Goal: Transaction & Acquisition: Complete application form

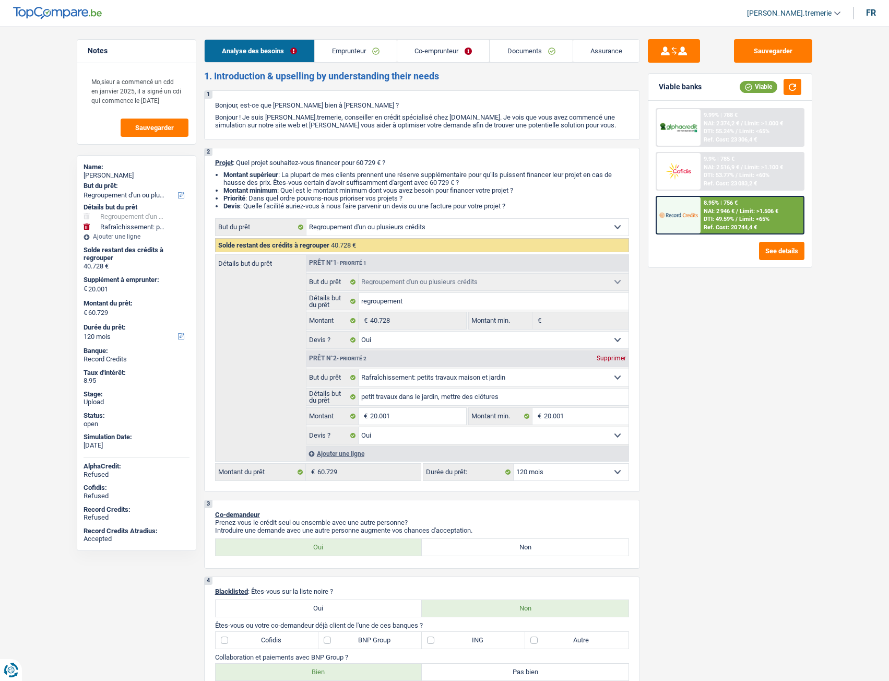
select select "refinancing"
select select "houseOrGarden"
select select "120"
select select "refinancing"
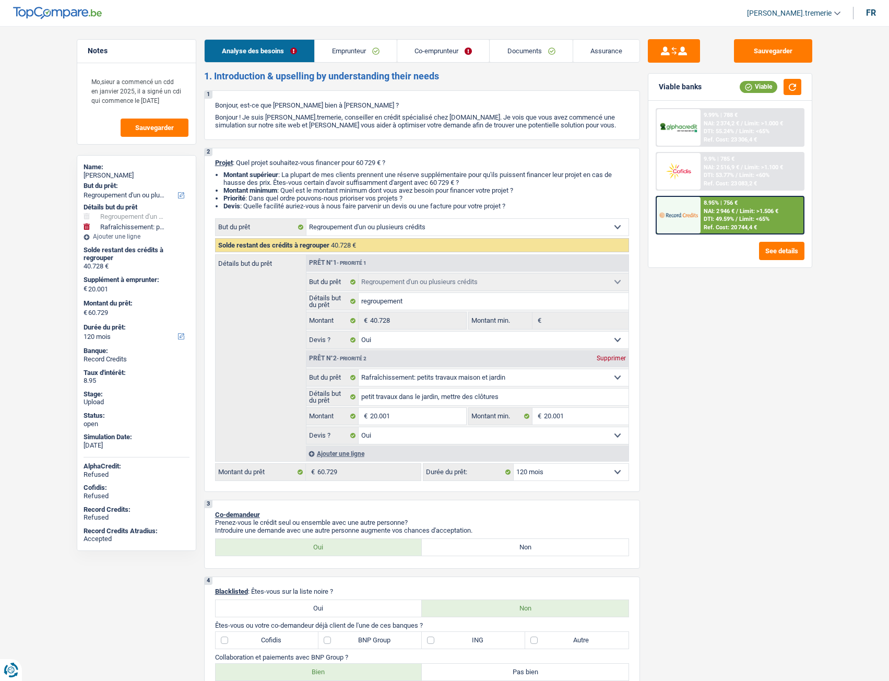
select select "refinancing"
select select "yes"
select select "houseOrGarden"
select select "yes"
select select "120"
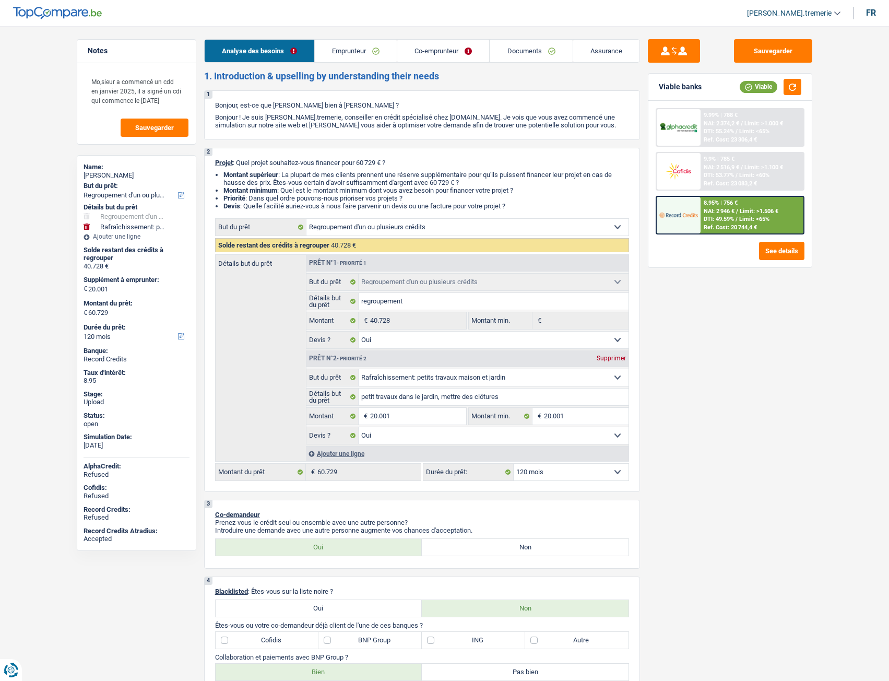
select select "privateEmployee"
select select "publicEmployee"
select select "netSalary"
select select "mealVouchers"
select select "netSalary"
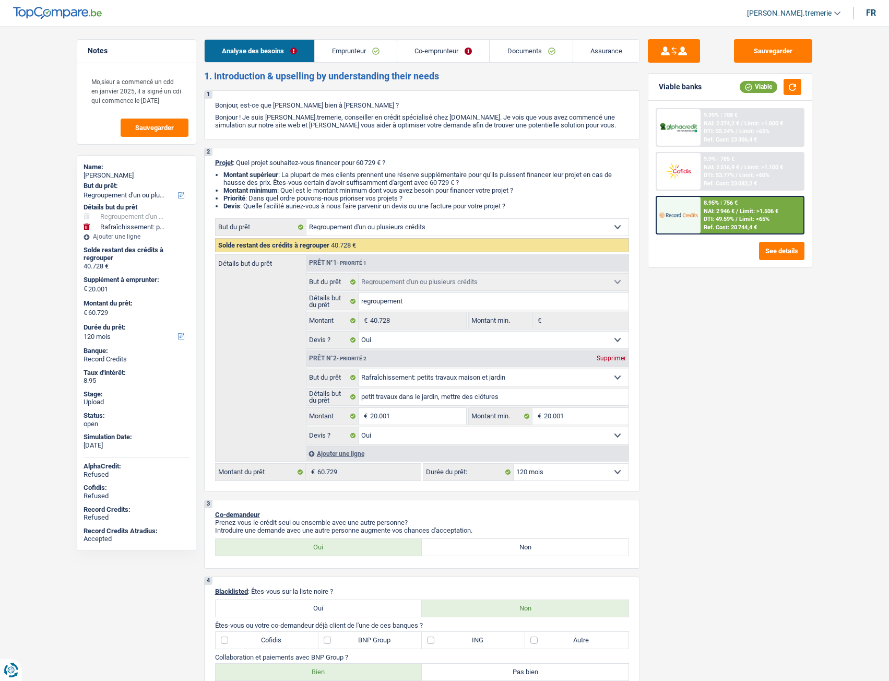
select select "other"
select select "mealVouchers"
select select "ownerWithMortgage"
select select "mortgage"
select select "300"
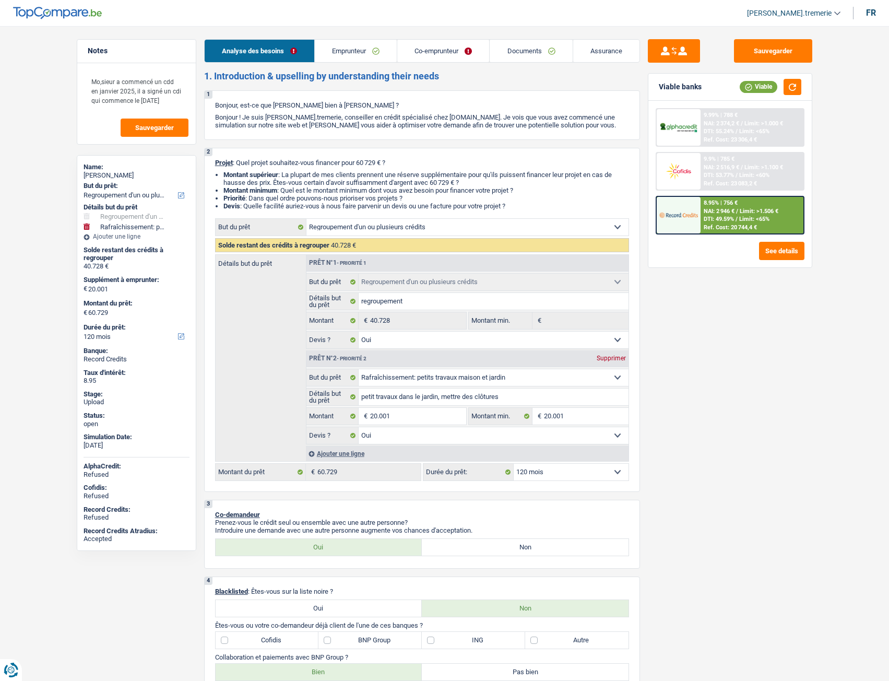
select select "carLoan"
select select "72"
select select "renovationLoan"
select select "120"
select select "carLoan"
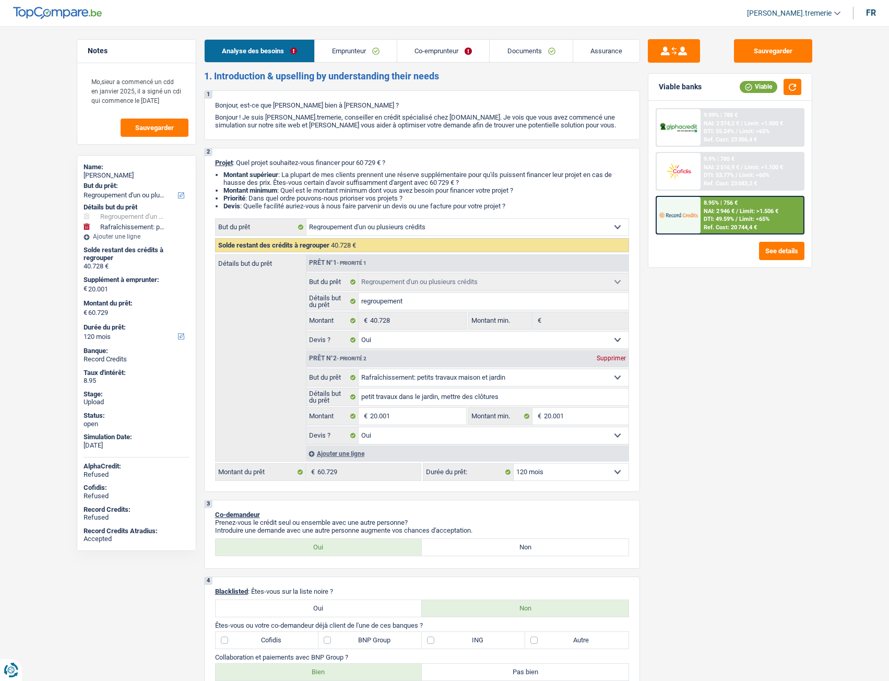
select select "60"
select select "renovationLoan"
select select "120"
select select "personalLoan"
select select "hobbies"
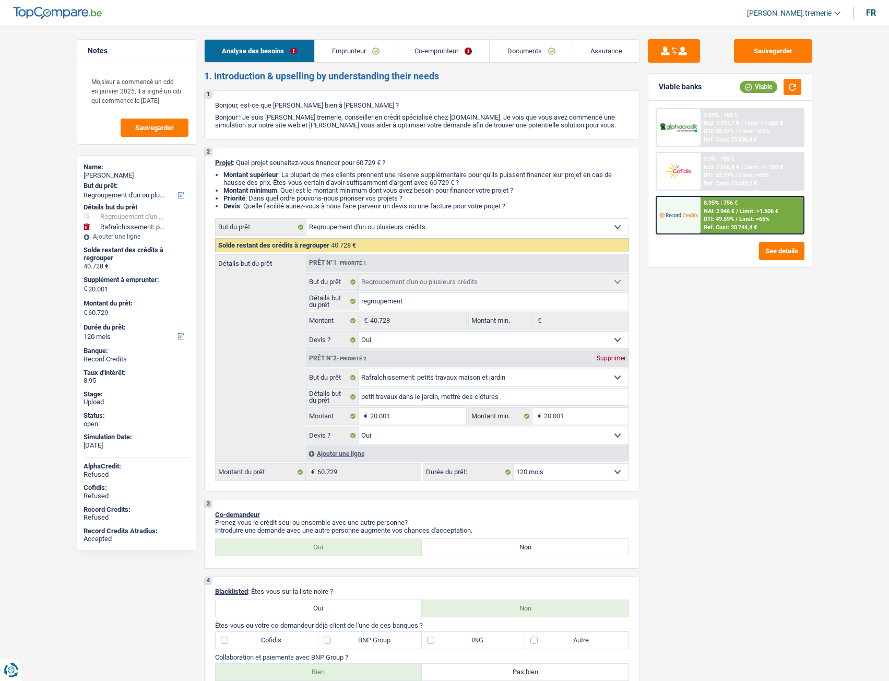
select select "18"
select select "personalLoan"
select select "hobbies"
select select "60"
select select "refinancing"
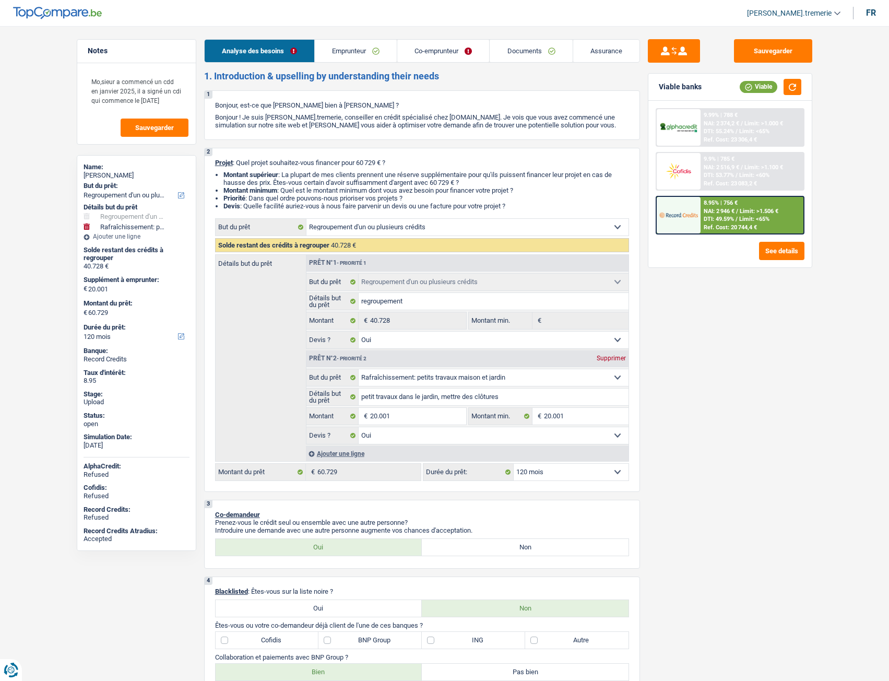
select select "refinancing"
select select "yes"
select select "houseOrGarden"
select select "yes"
select select "120"
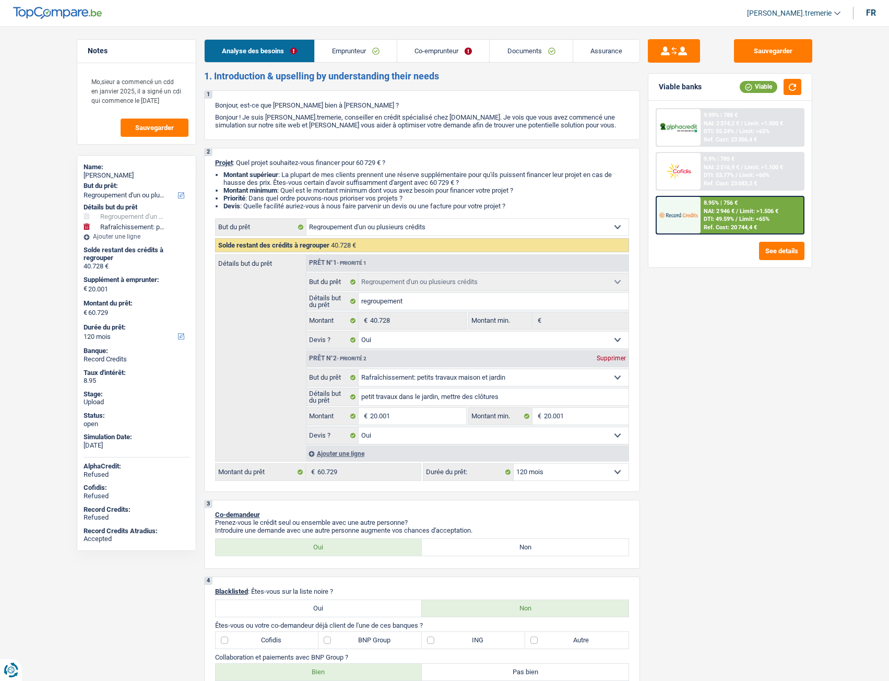
click at [741, 218] on span "Limit: <65%" at bounding box center [754, 219] width 30 height 7
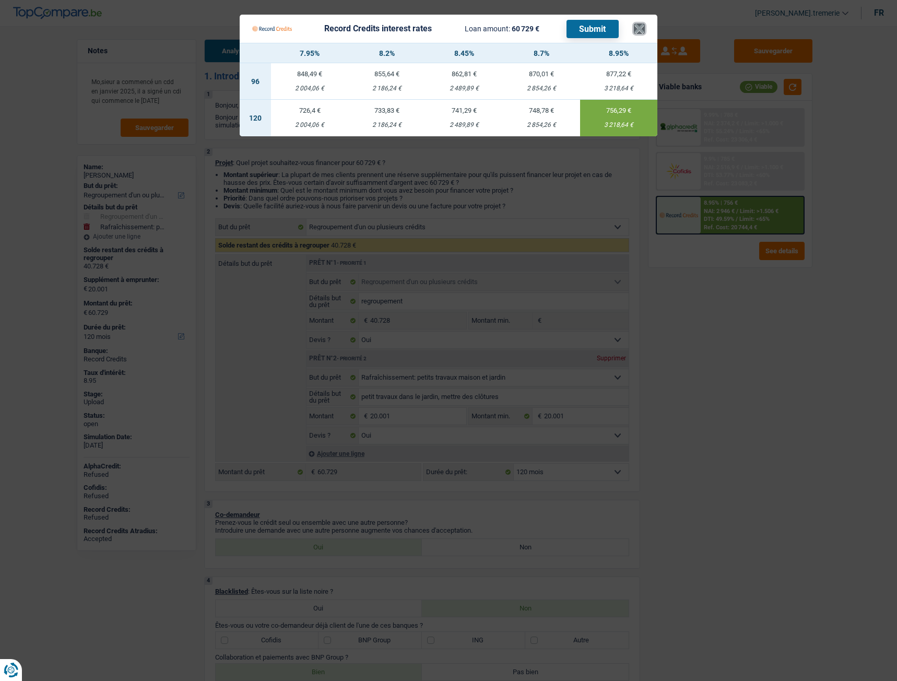
click at [641, 28] on button "×" at bounding box center [639, 28] width 11 height 10
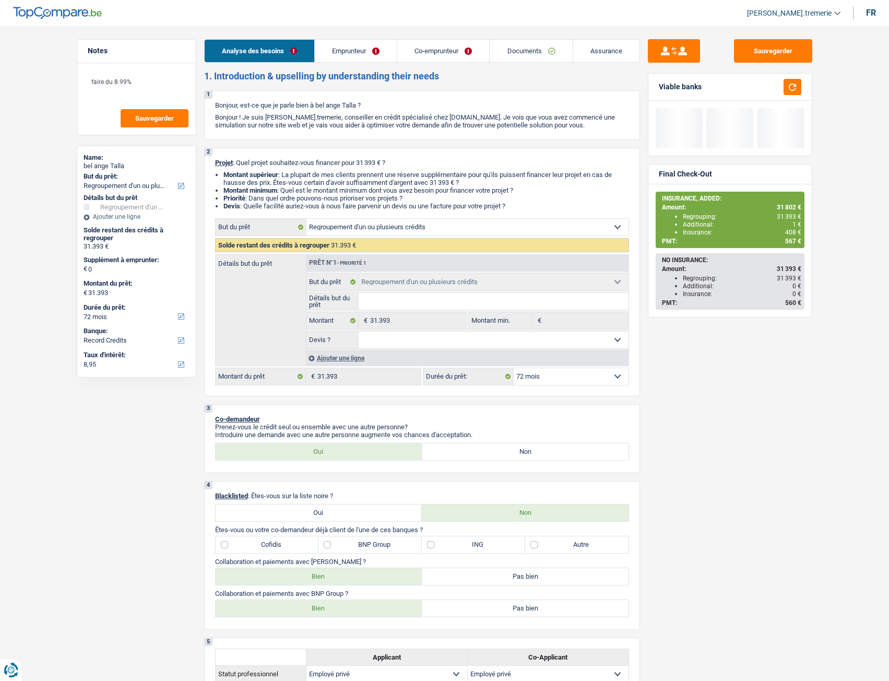
select select "refinancing"
select select "72"
select select "refinancing"
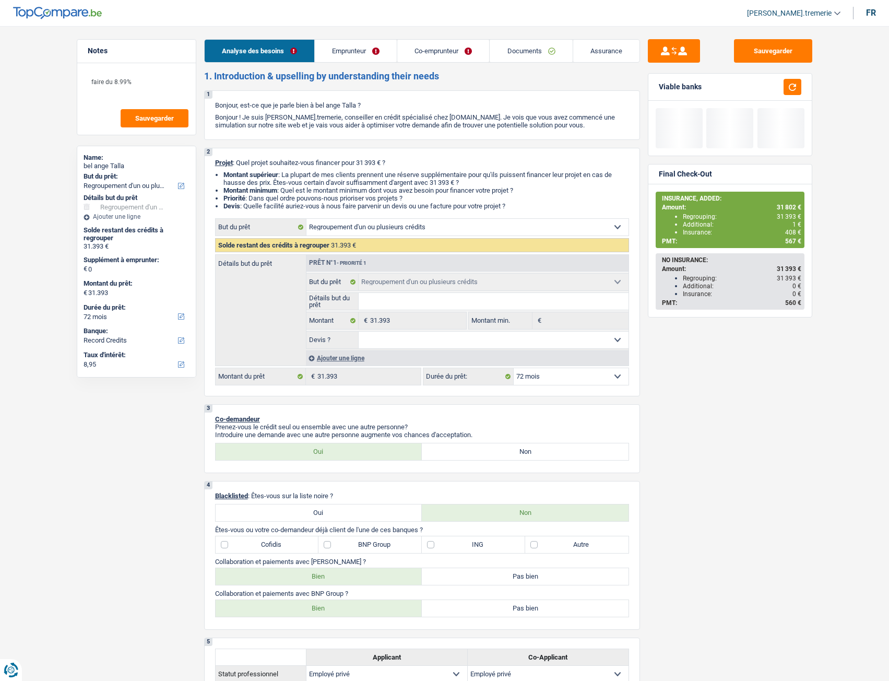
select select "72"
select select "privateEmployee"
select select "netSalary"
select select "mealVouchers"
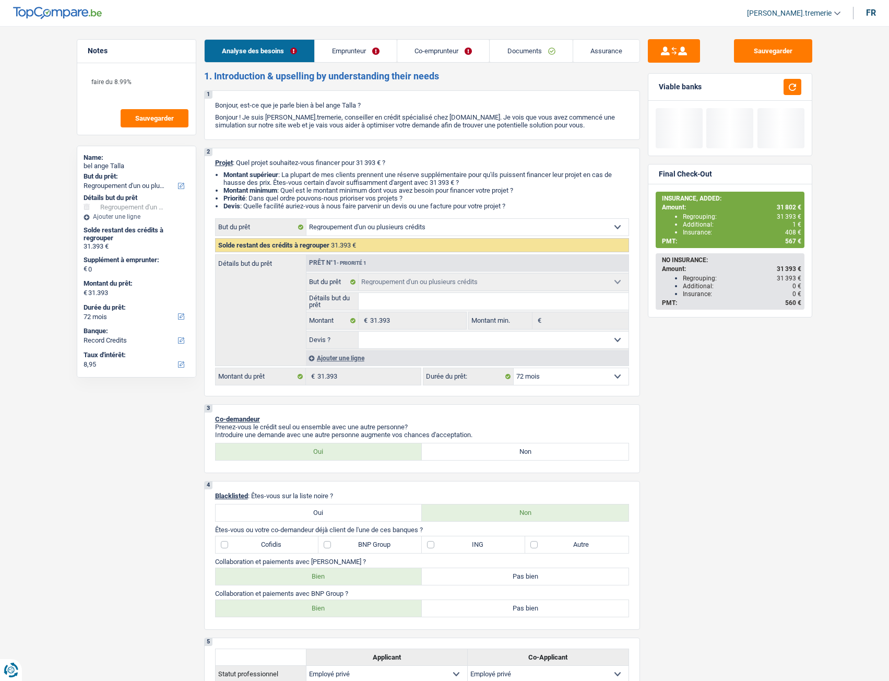
select select "netSalary"
select select "mealVouchers"
select select "ownerWithMortgage"
select select "mortgage"
select select "360"
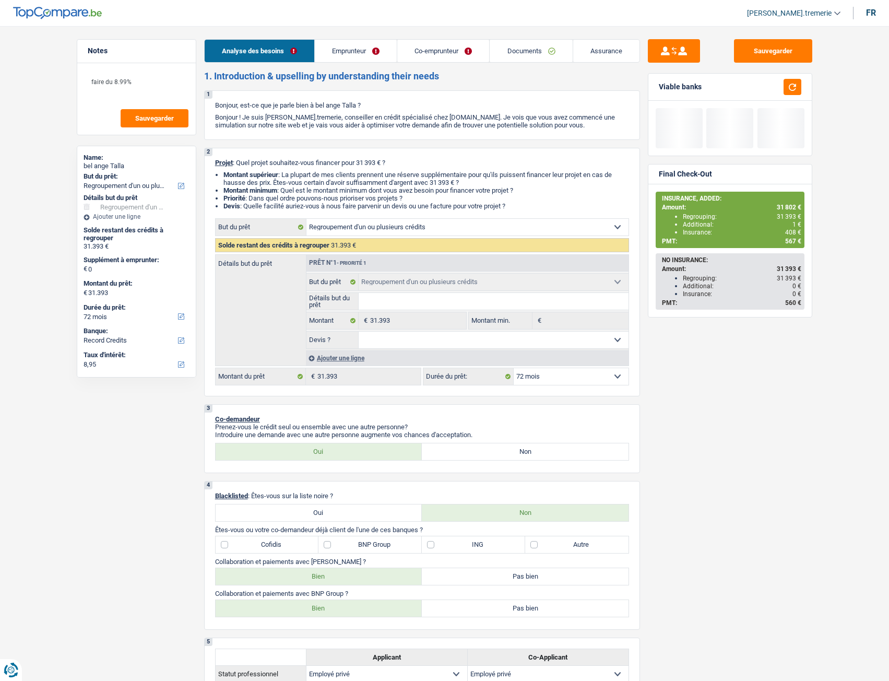
select select "personalLoan"
select select "homeFurnishingOrRelocation"
select select "48"
select select "personalLoan"
select select "other"
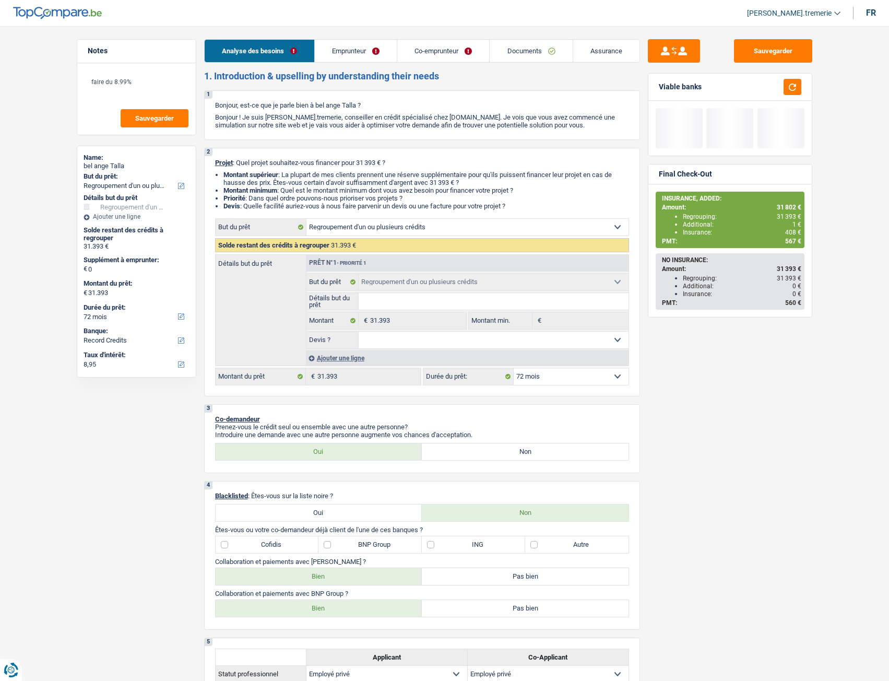
select select "84"
select select "personalLoan"
select select "other"
select select "84"
select select "cardOrCredit"
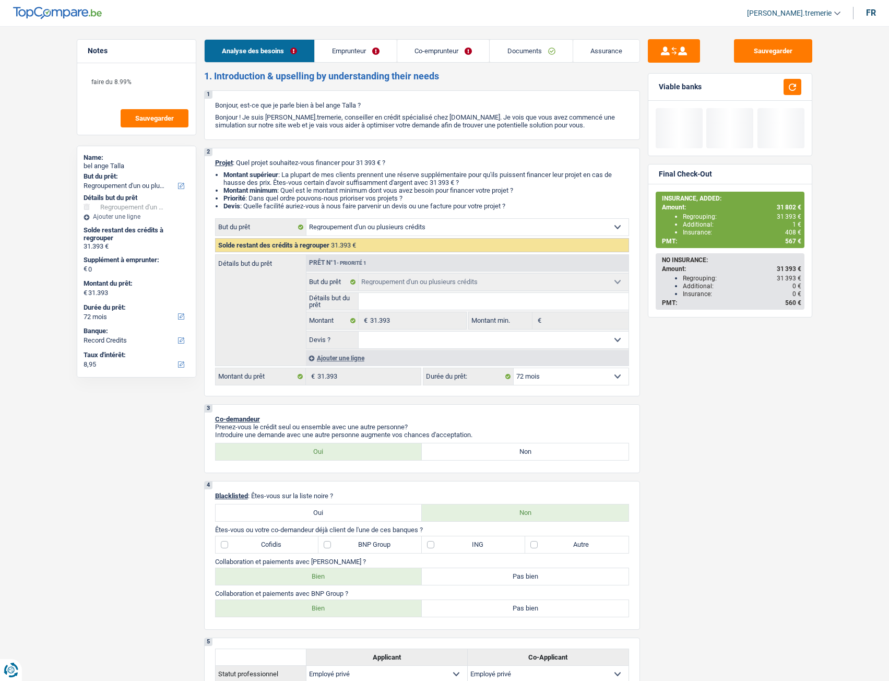
select select "refinancing"
select select "72"
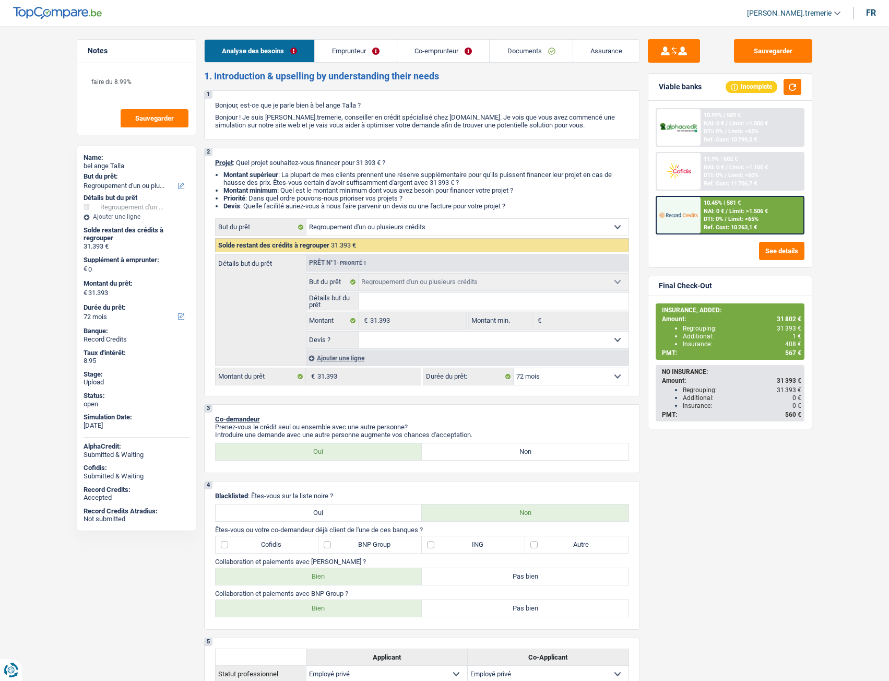
select select "refinancing"
select select "72"
select select "refinancing"
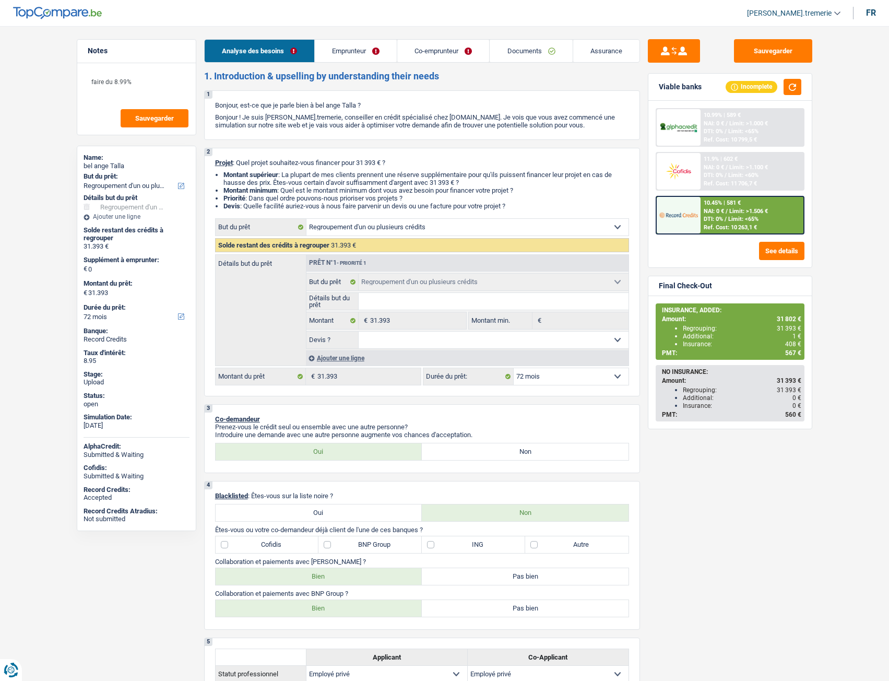
select select "72"
select select "privateEmployee"
select select "netSalary"
select select "mealVouchers"
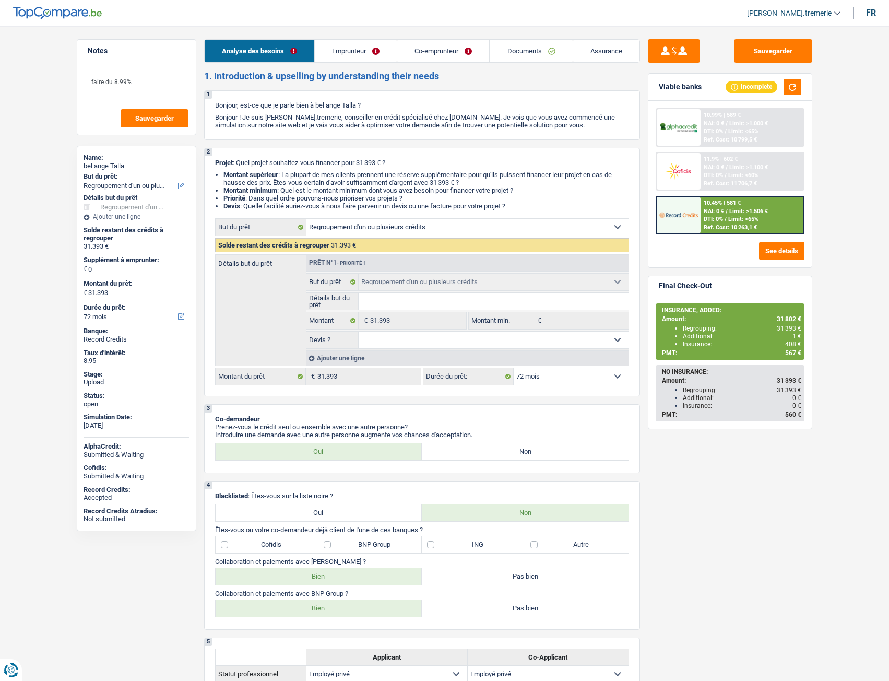
select select "netSalary"
select select "mealVouchers"
select select "ownerWithMortgage"
select select "mortgage"
select select "360"
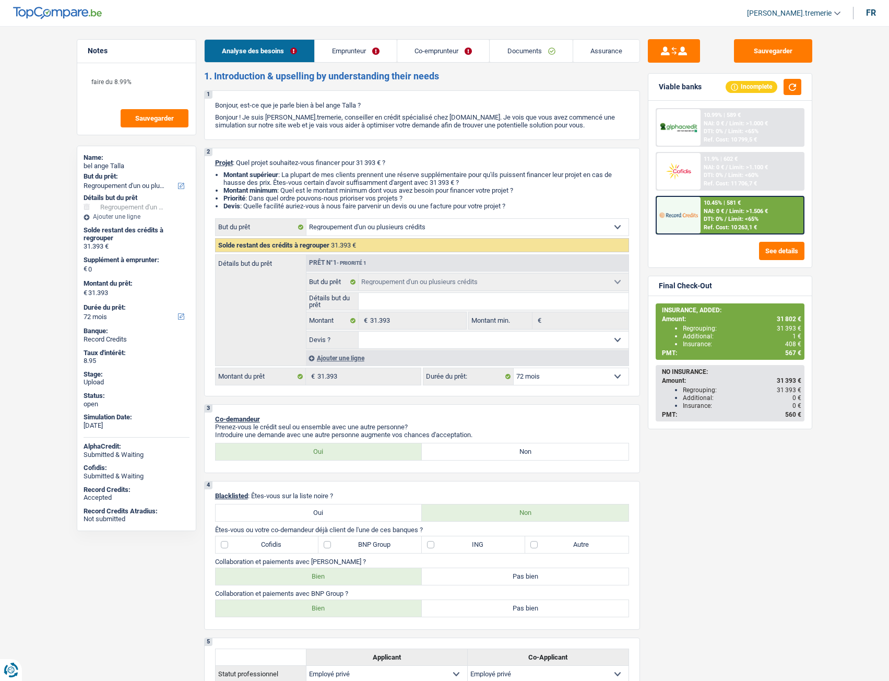
select select "personalLoan"
select select "homeFurnishingOrRelocation"
select select "48"
select select "personalLoan"
select select "other"
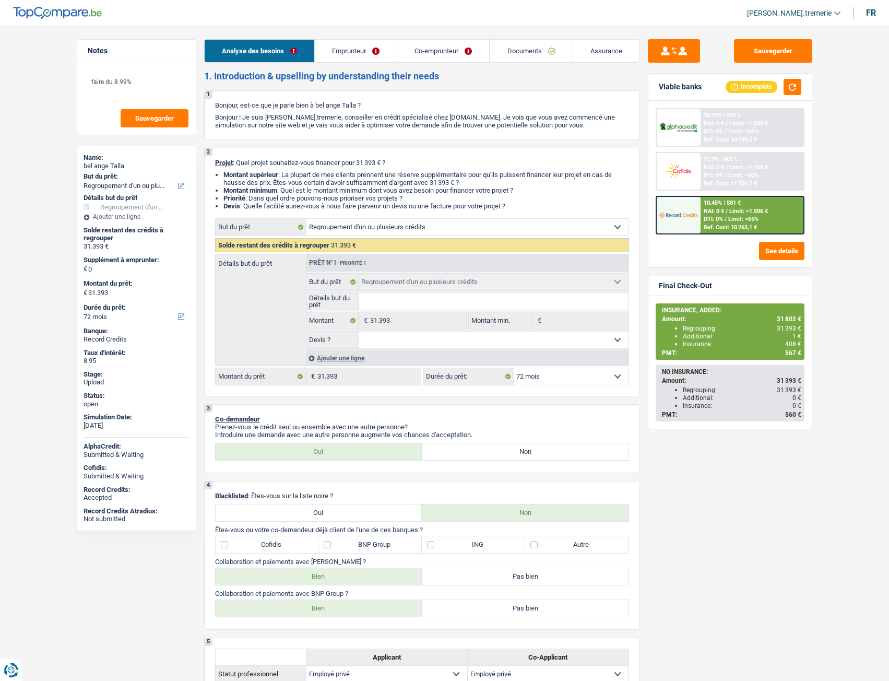
select select "84"
select select "personalLoan"
select select "other"
select select "84"
select select "cardOrCredit"
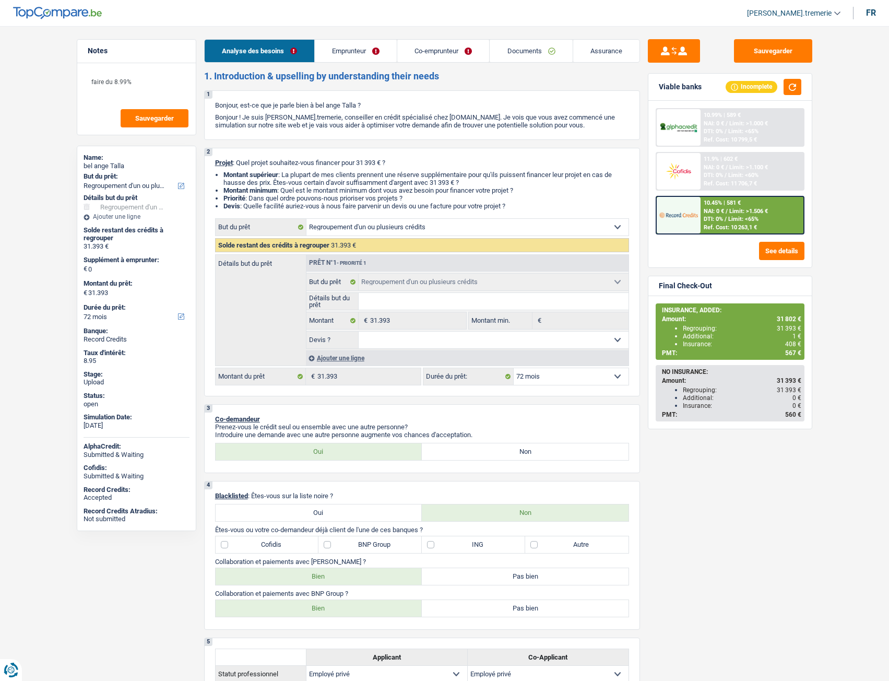
select select "refinancing"
select select "72"
click at [536, 58] on link "Documents" at bounding box center [531, 51] width 82 height 22
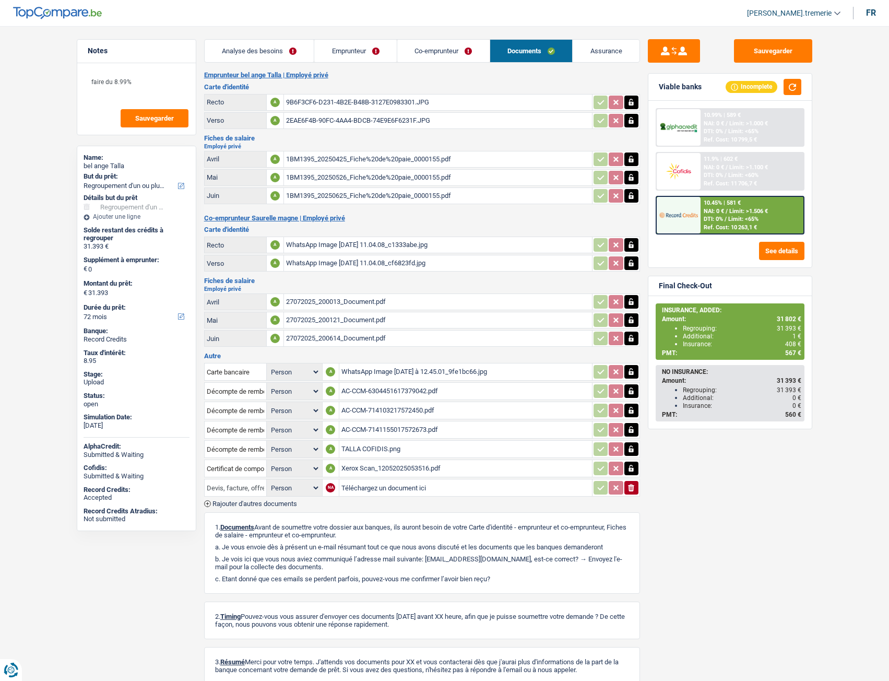
click at [243, 485] on input "Devis, facture, offre, bon de commande" at bounding box center [235, 487] width 57 height 17
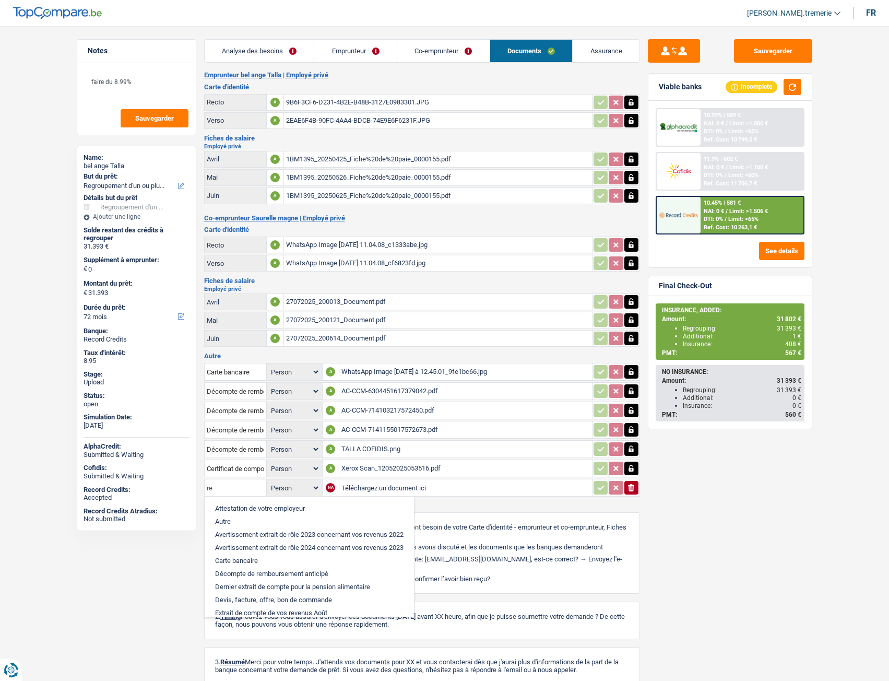
type input "r"
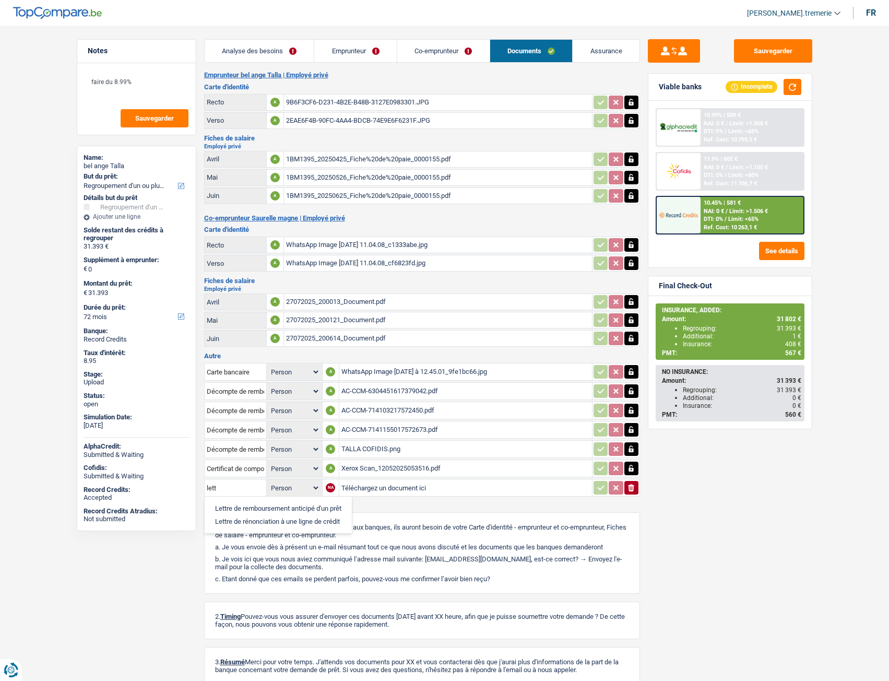
click at [258, 522] on li "Lettre de rénonciation à une ligne de crédit" at bounding box center [278, 521] width 137 height 13
type input "Lettre de rénonciation à une ligne de crédit"
click at [390, 488] on input "Téléchargez un document ici" at bounding box center [465, 488] width 248 height 16
type input "C:\fakepath\1755182951242blob.jpg"
click at [228, 507] on span "Rajouter d'autres documents" at bounding box center [254, 503] width 85 height 7
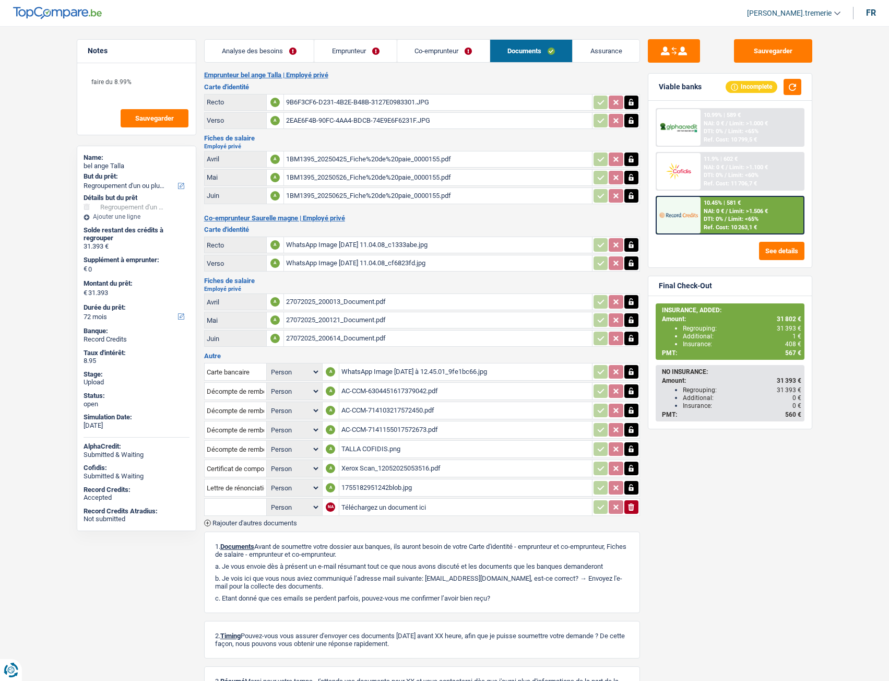
click at [229, 507] on input "text" at bounding box center [235, 506] width 57 height 17
click at [252, 525] on li "Analyse des besoins pour l'assurance" at bounding box center [271, 527] width 122 height 13
type input "Analyse des besoins pour l'assurance"
click at [386, 513] on input "Téléchargez un document ici" at bounding box center [465, 507] width 248 height 16
type input "C:\fakepath\1755182951242blob.jpg"
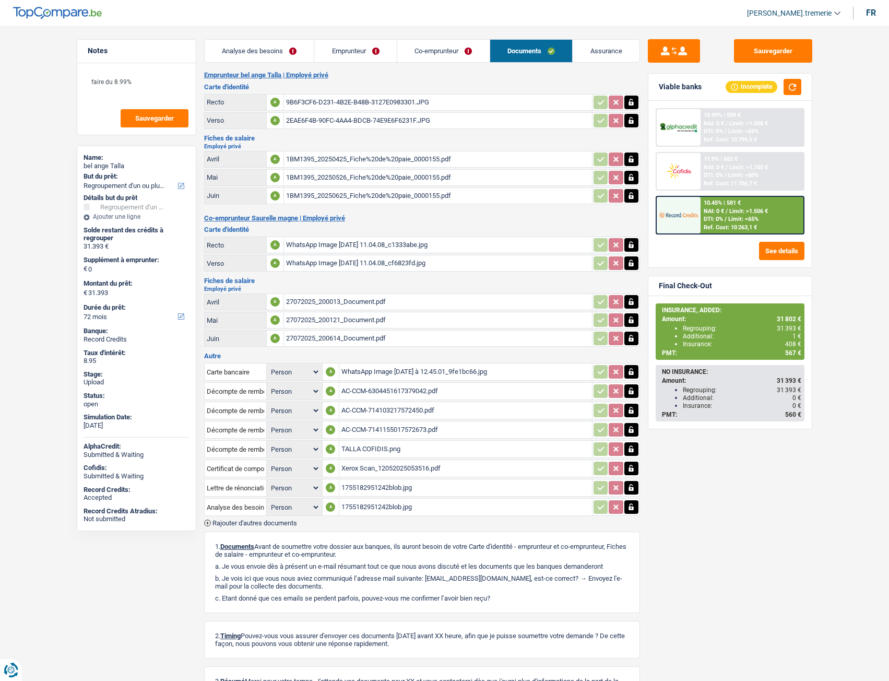
click at [634, 98] on icon "button" at bounding box center [631, 102] width 8 height 10
click at [629, 117] on icon "button" at bounding box center [631, 120] width 8 height 10
click at [636, 102] on button "ionicons-v5-e" at bounding box center [631, 103] width 14 height 14
click at [632, 119] on icon "ionicons-v5-e" at bounding box center [631, 120] width 8 height 10
click at [507, 96] on input "Téléchargez un document ici" at bounding box center [438, 102] width 304 height 16
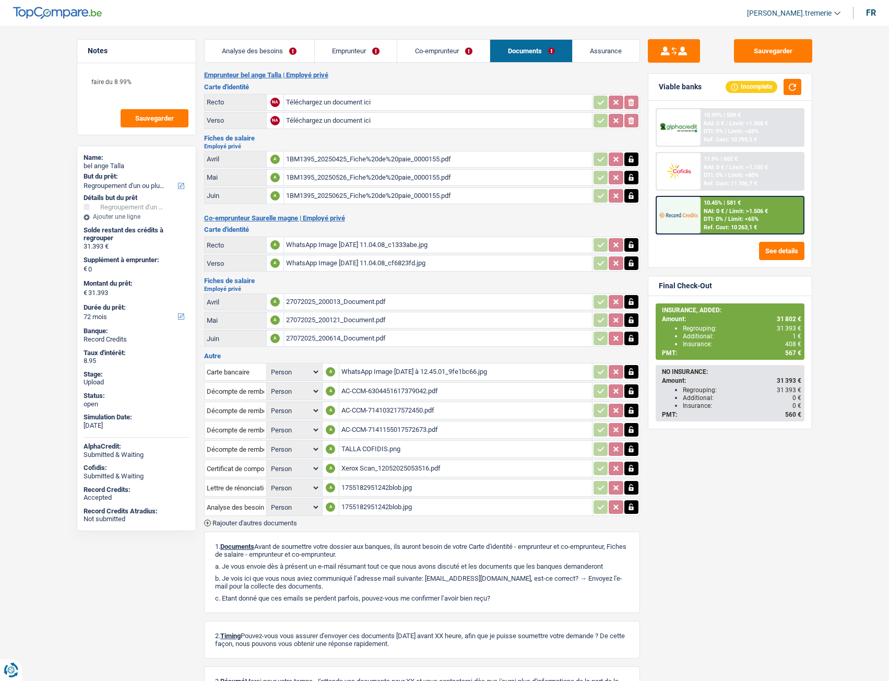
type input "C:\fakepath\1755180669321blob.jpg"
click at [391, 122] on input "Téléchargez un document ici" at bounding box center [438, 121] width 304 height 16
type input "C:\fakepath\1755180649108blob.jpg"
click at [767, 43] on button "Sauvegarder" at bounding box center [773, 50] width 78 height 23
click at [384, 371] on div "WhatsApp Image 2025-07-31 à 12.45.01_9fe1bc66.jpg" at bounding box center [465, 372] width 248 height 16
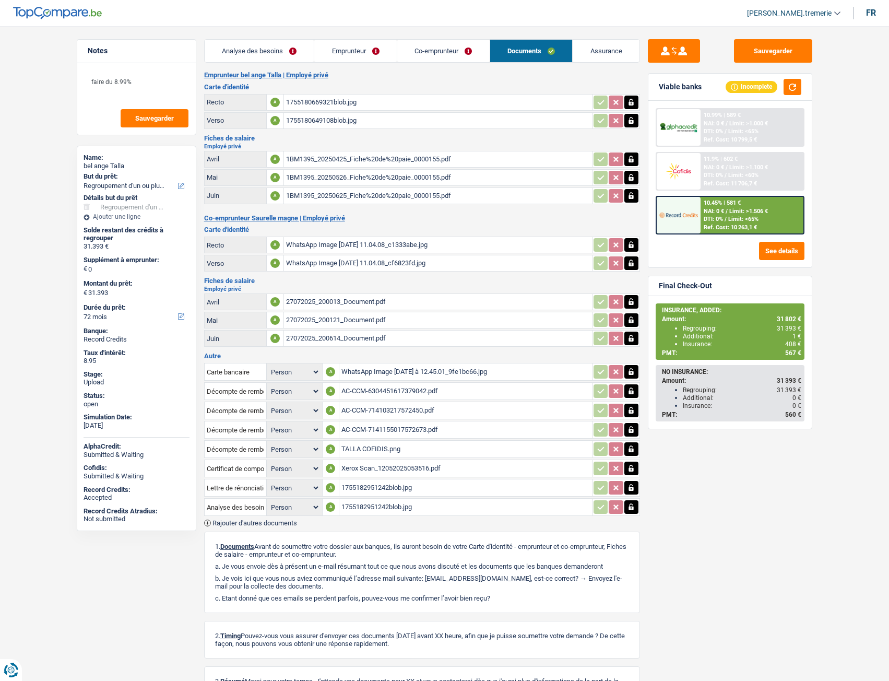
click at [246, 523] on span "Rajouter d'autres documents" at bounding box center [254, 522] width 85 height 7
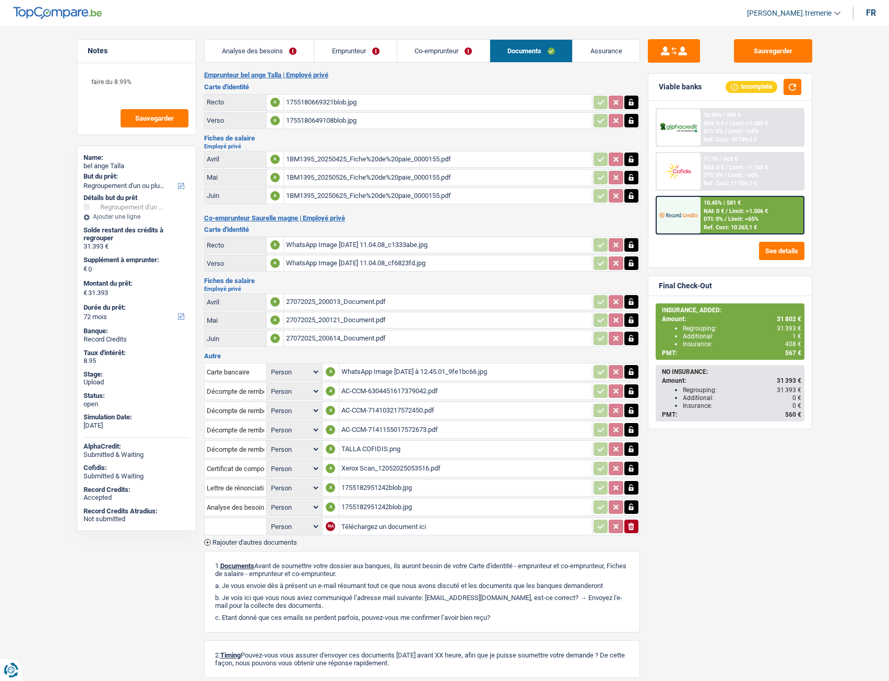
click at [236, 523] on input "text" at bounding box center [235, 526] width 57 height 17
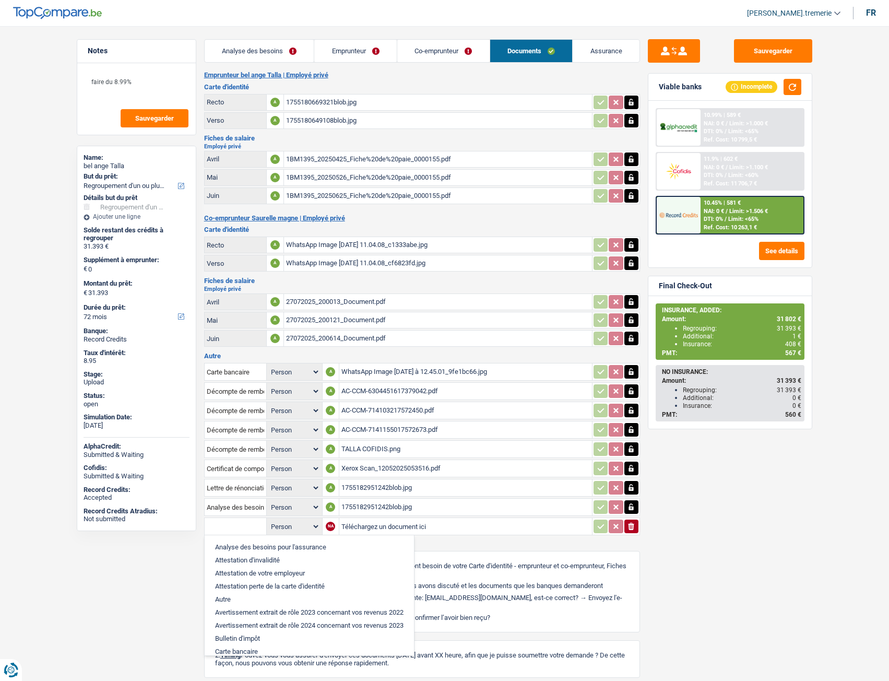
type input "y"
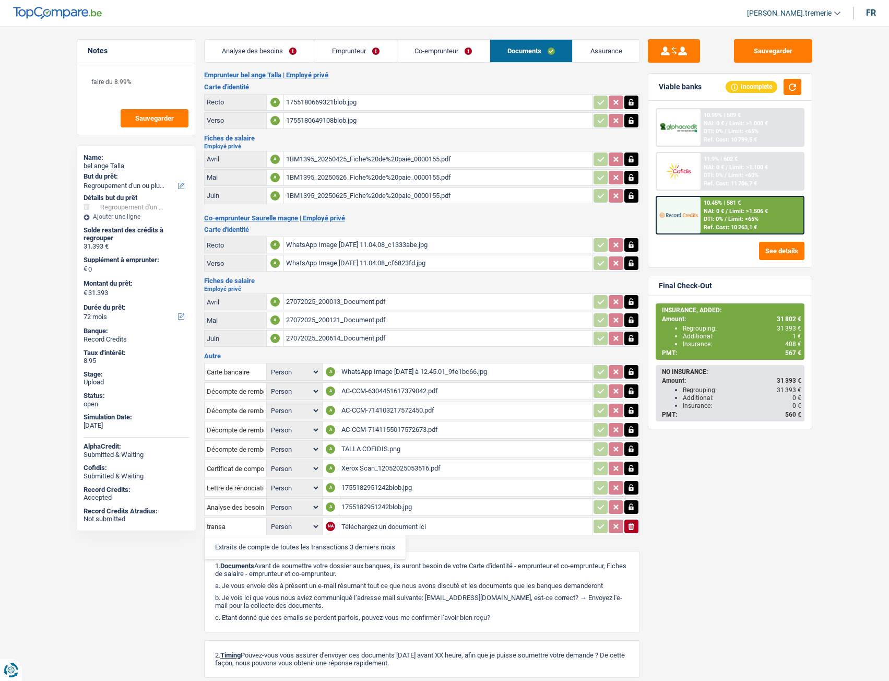
click at [260, 551] on li "Extraits de compte de toutes les transactions 3 derniers mois" at bounding box center [305, 546] width 190 height 13
type input "Extraits de compte de toutes les transactions 3 derniers mois"
click at [379, 529] on input "Téléchargez un document ici" at bounding box center [465, 526] width 248 height 16
type input "C:\fakepath\combinepdf (12).pdf"
click at [446, 158] on div "1BM1395_20250425_Fiche%20de%20paie_0000155.pdf" at bounding box center [438, 159] width 304 height 16
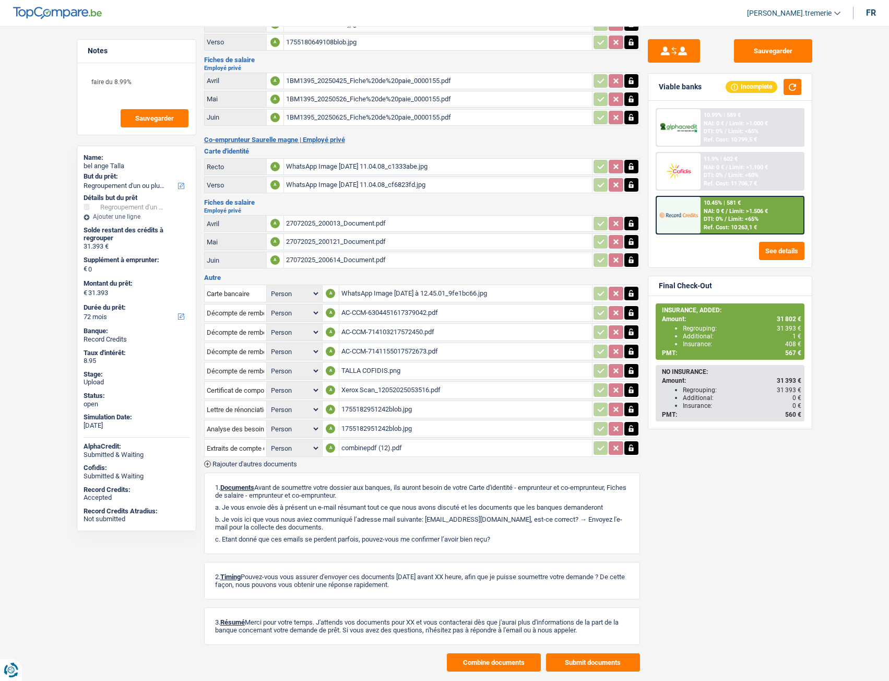
scroll to position [100, 0]
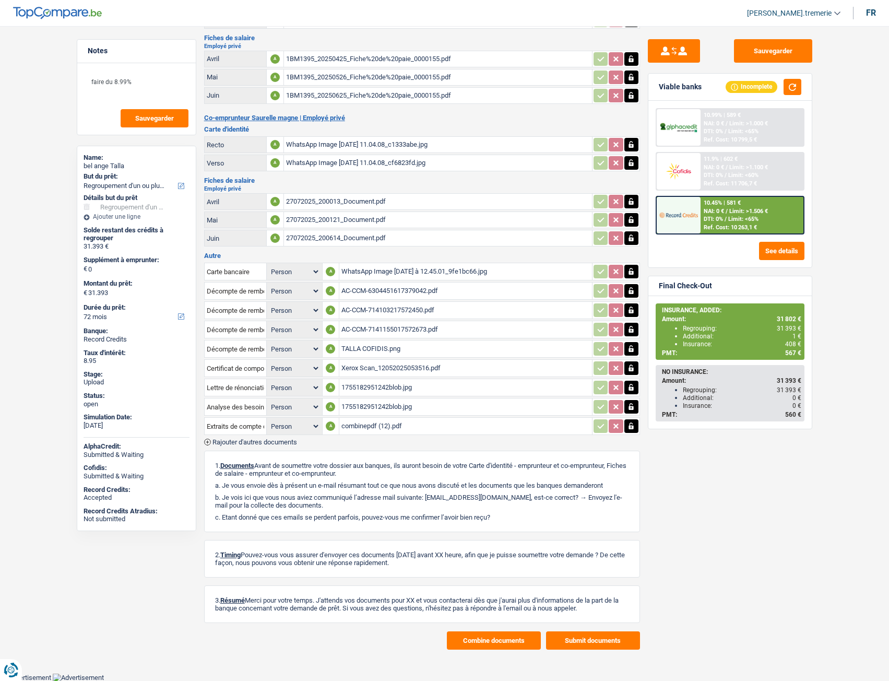
click at [498, 635] on button "Combine documents" at bounding box center [494, 640] width 94 height 18
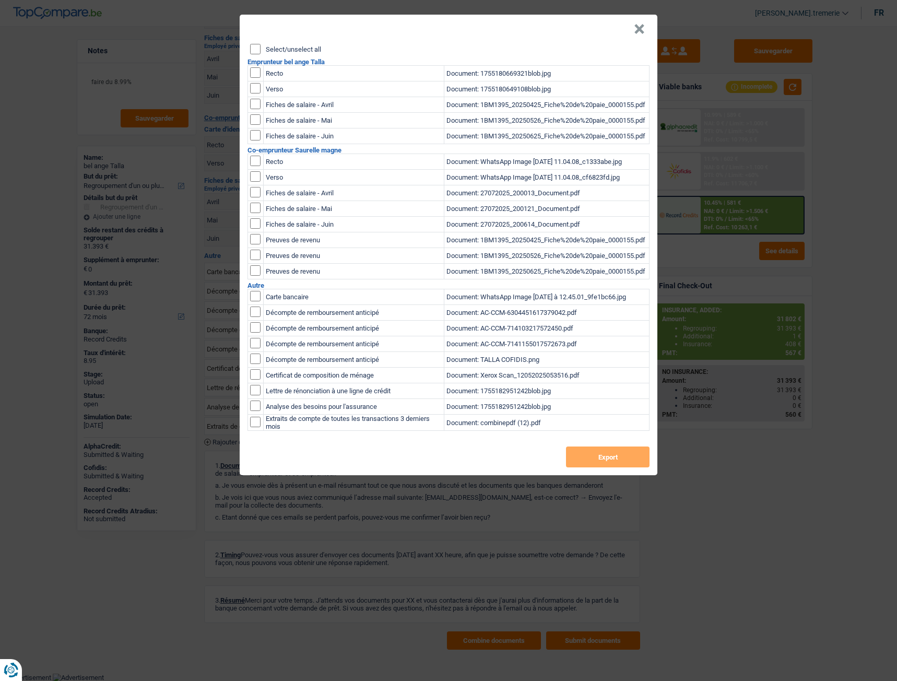
click at [254, 74] on input "checkbox" at bounding box center [255, 72] width 10 height 10
checkbox input "true"
click at [254, 78] on input "checkbox" at bounding box center [255, 72] width 10 height 10
checkbox input "true"
click at [254, 105] on input "checkbox" at bounding box center [255, 104] width 10 height 10
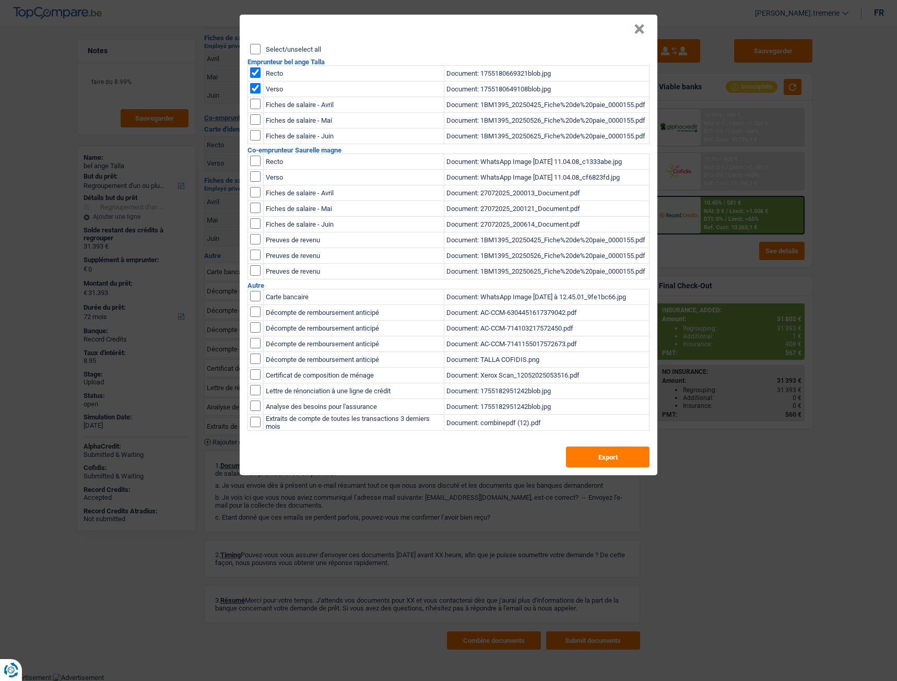
checkbox input "true"
click at [254, 109] on input "checkbox" at bounding box center [255, 104] width 10 height 10
checkbox input "true"
click at [253, 109] on input "checkbox" at bounding box center [255, 104] width 10 height 10
checkbox input "true"
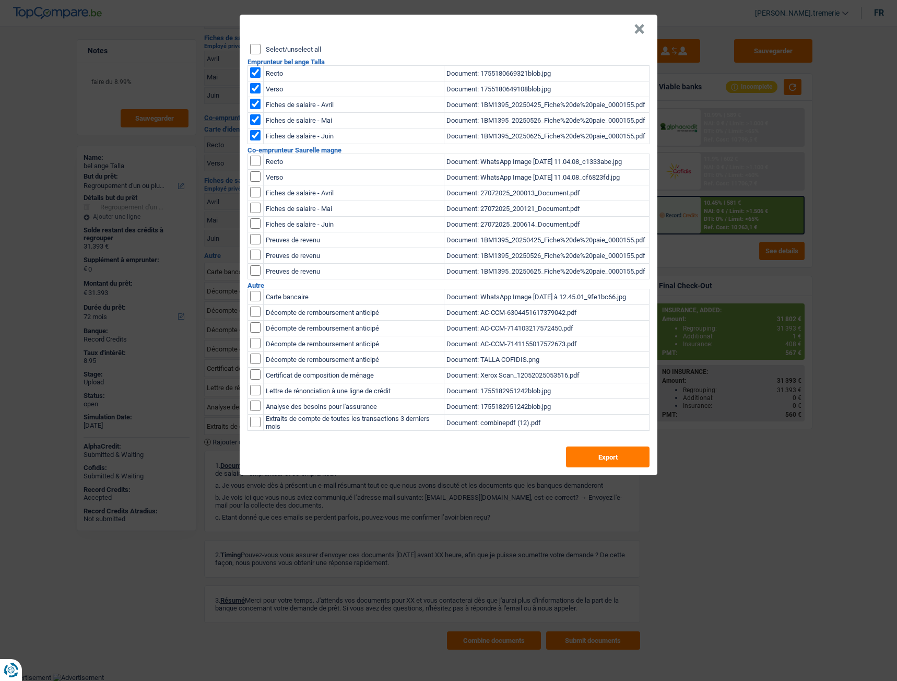
click at [640, 24] on button "×" at bounding box center [639, 29] width 11 height 10
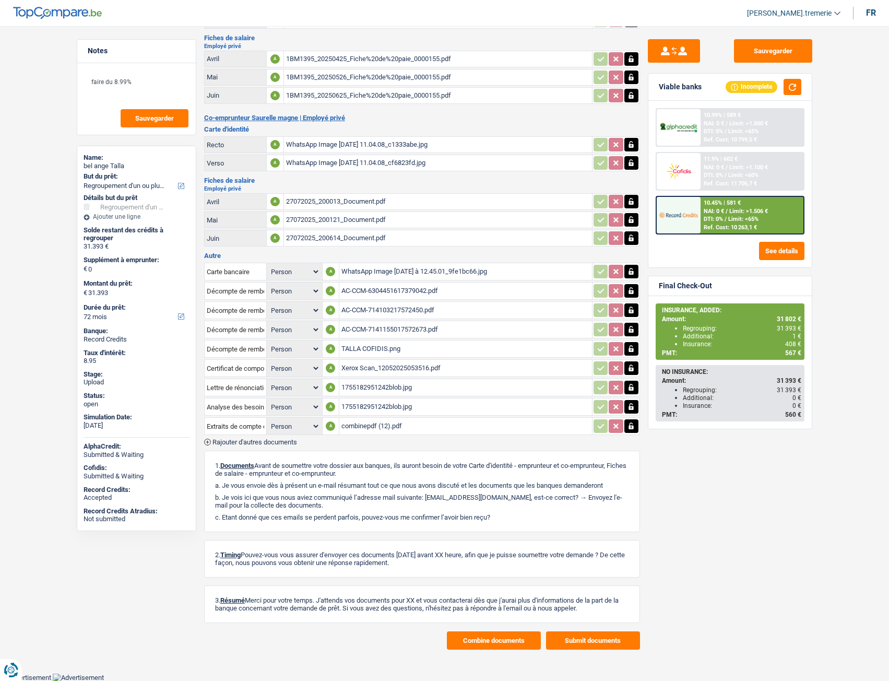
click at [400, 58] on div "1BM1395_20250425_Fiche%20de%20paie_0000155.pdf" at bounding box center [438, 59] width 304 height 16
click at [473, 646] on button "Combine documents" at bounding box center [494, 640] width 94 height 18
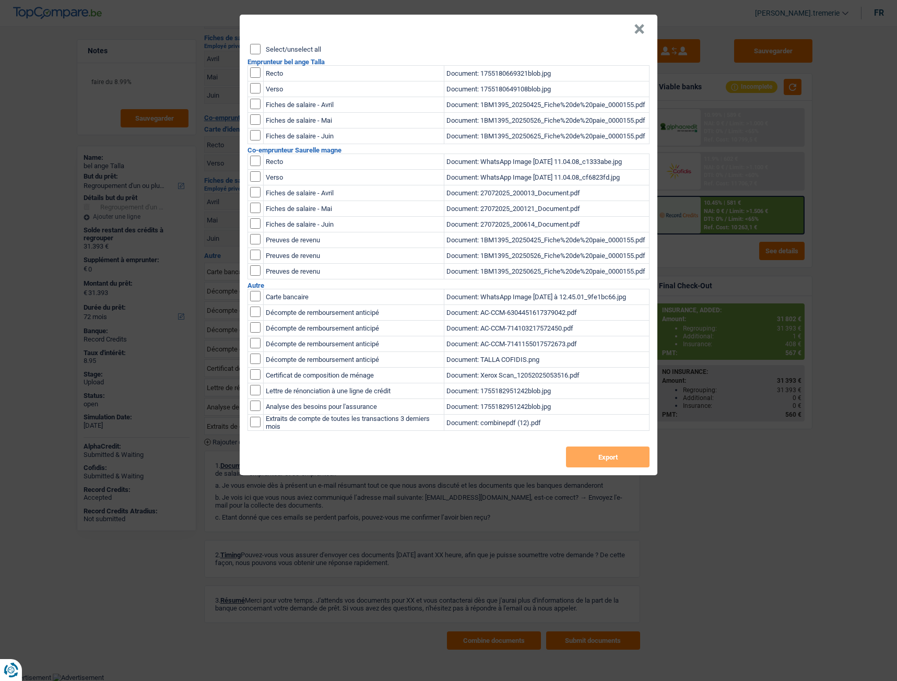
click at [257, 68] on input "checkbox" at bounding box center [255, 72] width 10 height 10
checkbox input "true"
click at [257, 78] on input "checkbox" at bounding box center [255, 72] width 10 height 10
checkbox input "true"
click at [256, 101] on input "checkbox" at bounding box center [255, 104] width 10 height 10
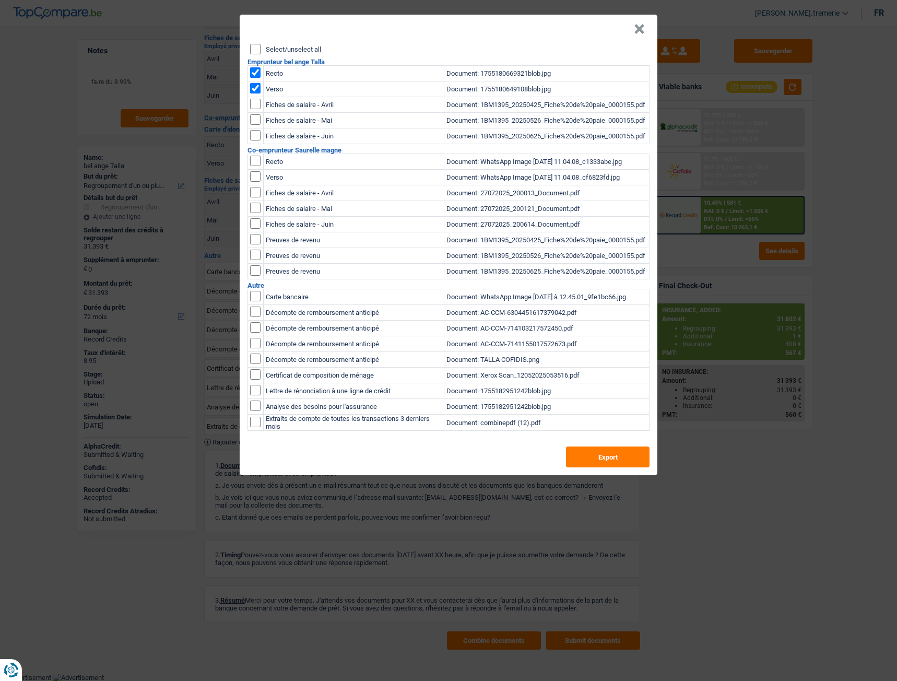
checkbox input "true"
click at [254, 109] on input "checkbox" at bounding box center [255, 104] width 10 height 10
checkbox input "true"
click at [255, 109] on input "checkbox" at bounding box center [255, 104] width 10 height 10
checkbox input "true"
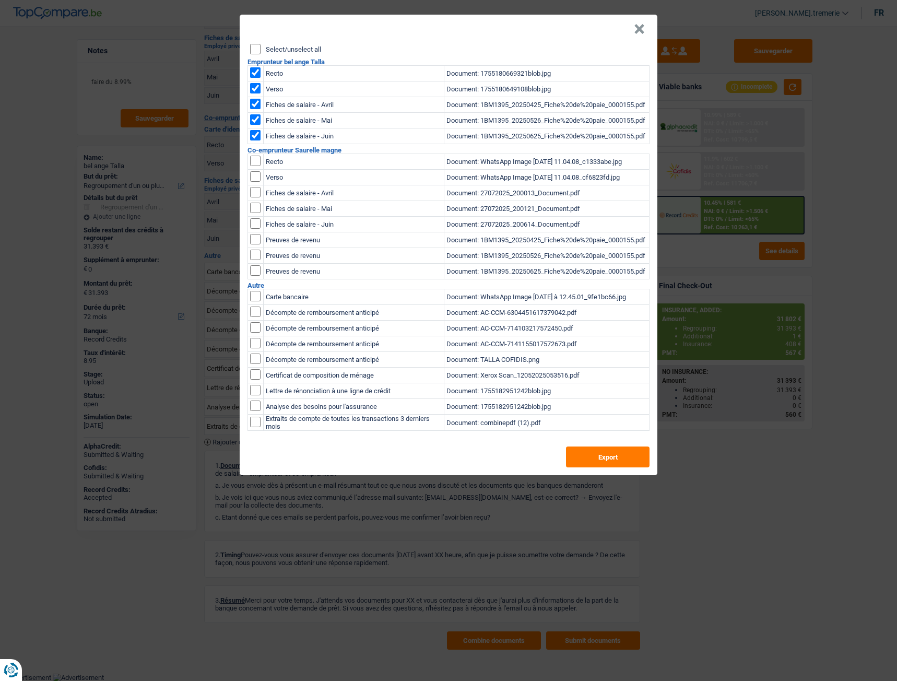
click at [253, 164] on input "checkbox" at bounding box center [255, 161] width 10 height 10
checkbox input "true"
click at [254, 166] on input "checkbox" at bounding box center [255, 161] width 10 height 10
checkbox input "true"
click at [254, 194] on input "checkbox" at bounding box center [255, 192] width 10 height 10
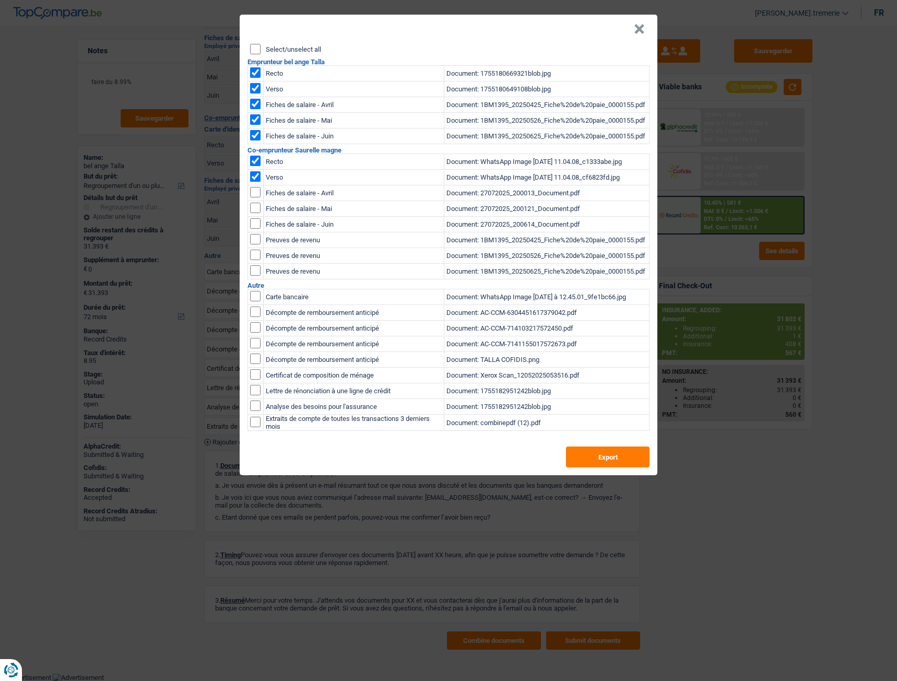
checkbox input "true"
click at [254, 197] on input "checkbox" at bounding box center [255, 192] width 10 height 10
checkbox input "true"
click at [255, 197] on input "checkbox" at bounding box center [255, 192] width 10 height 10
checkbox input "true"
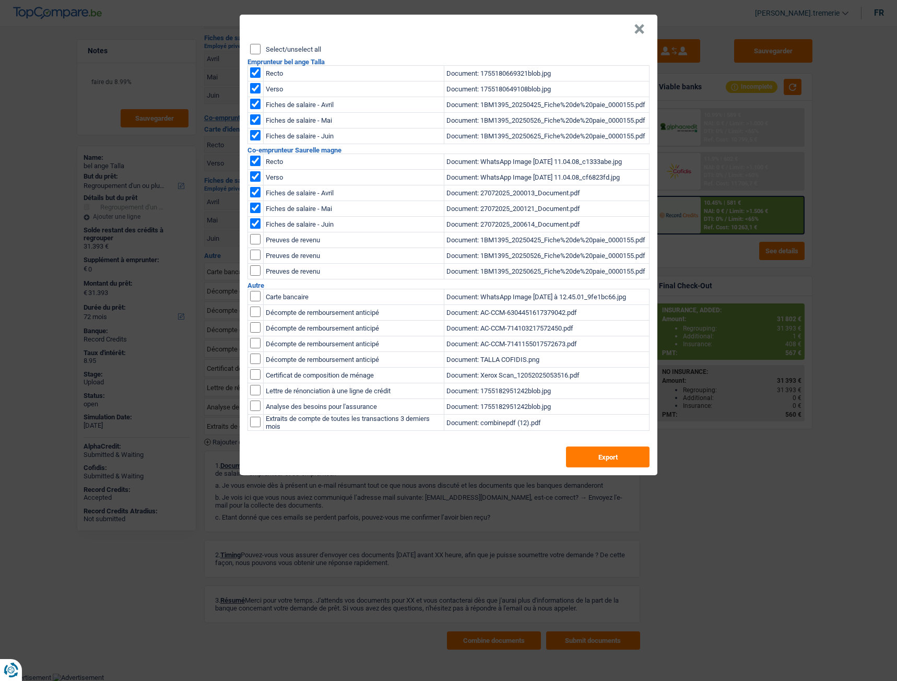
click at [255, 297] on input "checkbox" at bounding box center [255, 296] width 10 height 10
checkbox input "true"
click at [259, 301] on input "checkbox" at bounding box center [255, 296] width 10 height 10
checkbox input "true"
click at [258, 301] on input "checkbox" at bounding box center [255, 296] width 10 height 10
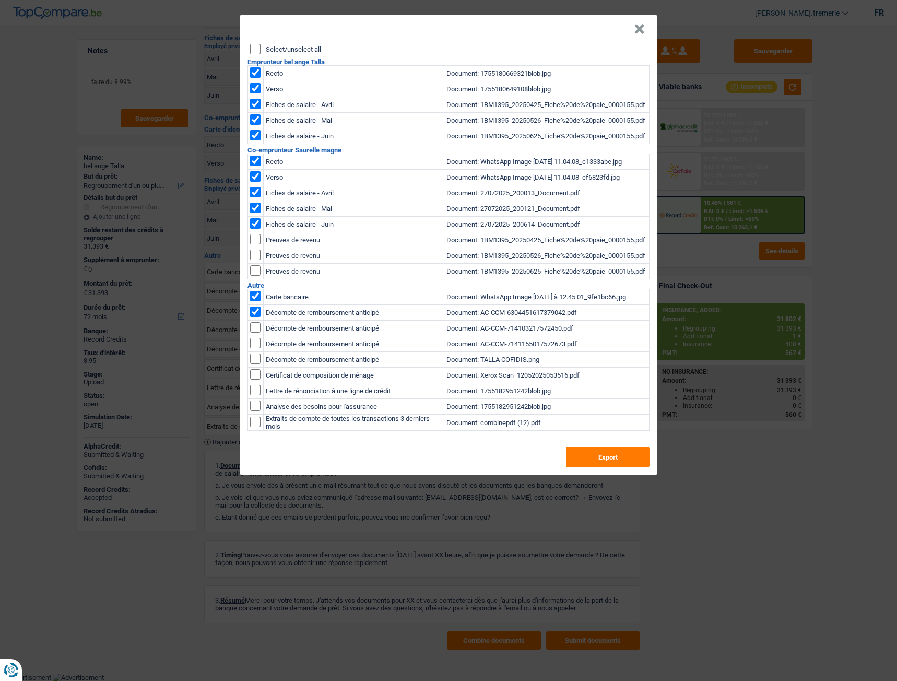
checkbox input "true"
click at [257, 301] on input "checkbox" at bounding box center [255, 296] width 10 height 10
checkbox input "true"
click at [256, 301] on input "checkbox" at bounding box center [255, 296] width 10 height 10
checkbox input "true"
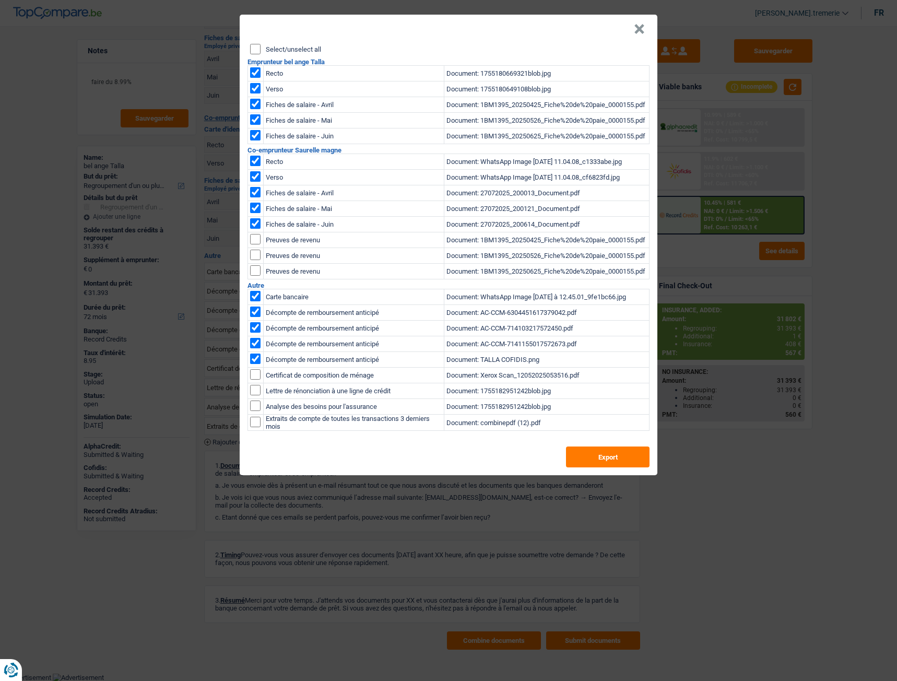
click at [256, 301] on input "checkbox" at bounding box center [255, 296] width 10 height 10
checkbox input "true"
click at [257, 301] on input "checkbox" at bounding box center [255, 296] width 10 height 10
checkbox input "true"
click at [613, 467] on button "Export" at bounding box center [608, 456] width 84 height 21
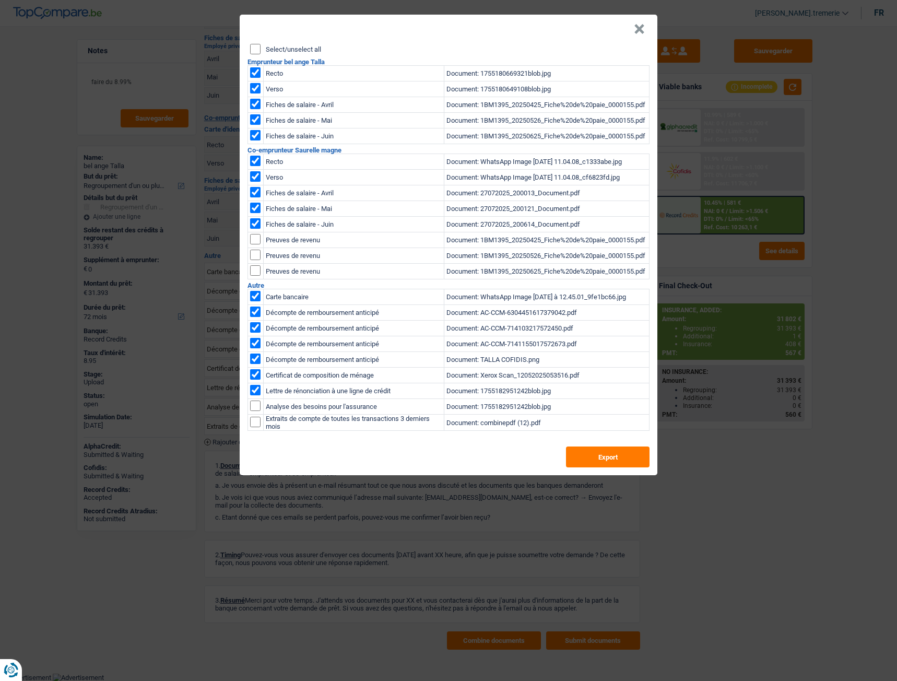
click at [637, 28] on button "×" at bounding box center [639, 29] width 11 height 10
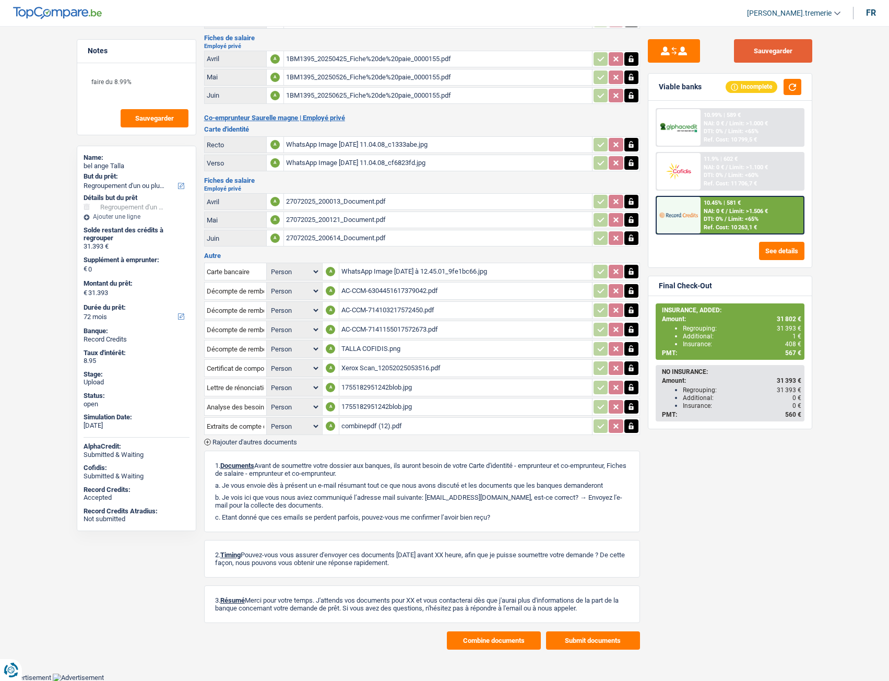
click at [782, 54] on button "Sauvegarder" at bounding box center [773, 50] width 78 height 23
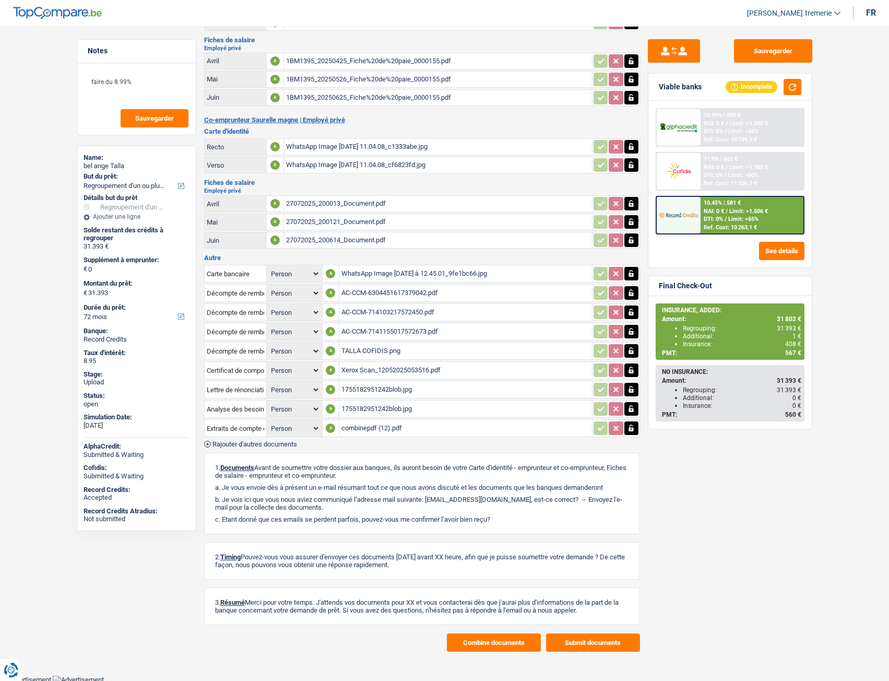
click at [277, 440] on span "Rajouter d'autres documents" at bounding box center [254, 443] width 85 height 7
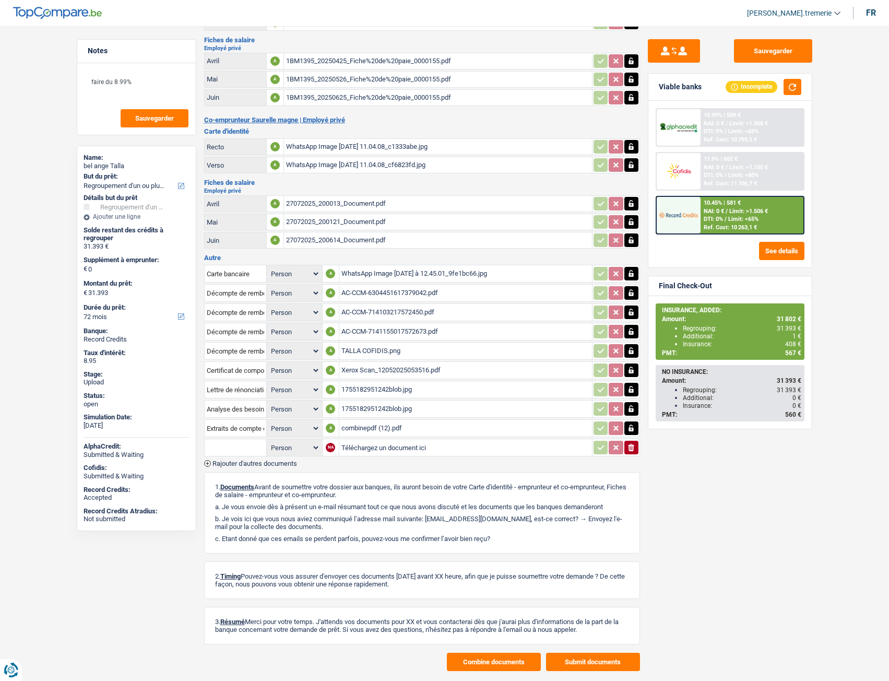
click at [247, 443] on input "text" at bounding box center [235, 447] width 57 height 17
click at [246, 468] on li "Autre" at bounding box center [263, 467] width 107 height 13
type input "Autre"
click at [381, 452] on input "Téléchargez un document ici" at bounding box center [402, 447] width 125 height 16
type input "C:\fakepath\100000099781813.pdf"
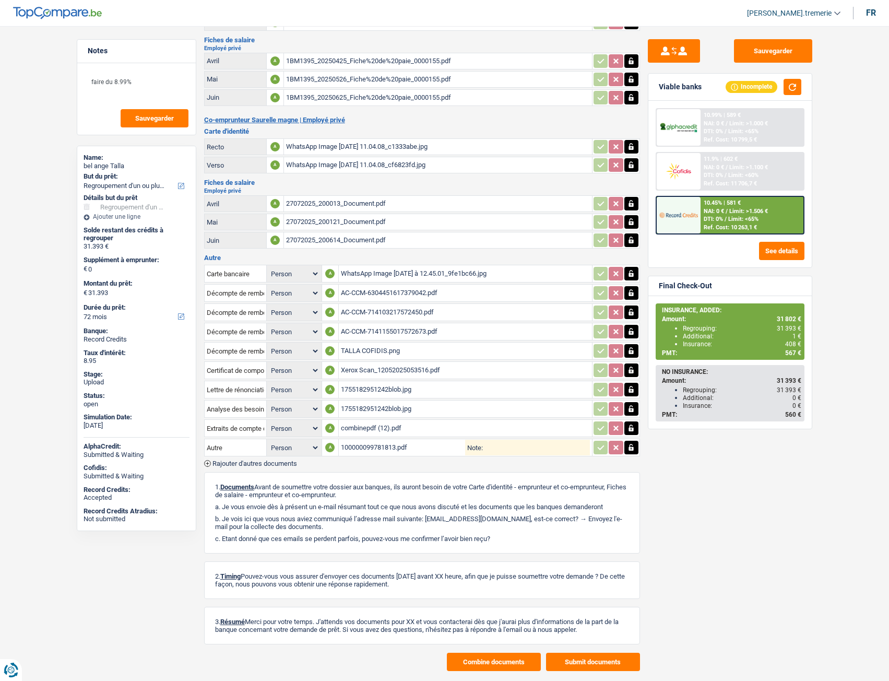
click at [522, 450] on input "Note:" at bounding box center [536, 447] width 107 height 16
type input "facture récente"
click at [756, 53] on button "Sauvegarder" at bounding box center [773, 50] width 78 height 23
click at [235, 461] on span "Rajouter d'autres documents" at bounding box center [254, 463] width 85 height 7
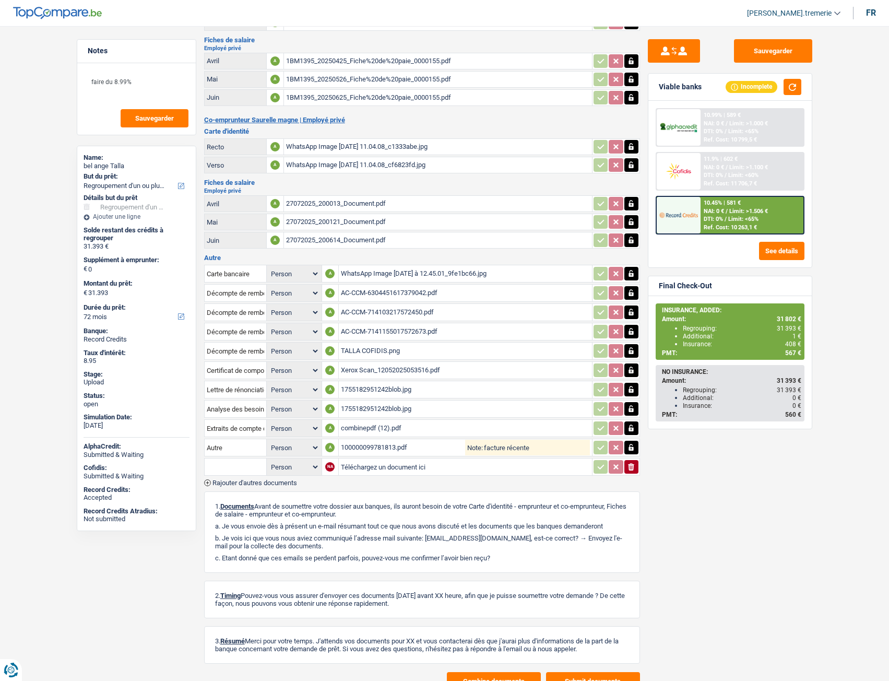
click at [237, 463] on input "text" at bounding box center [235, 466] width 57 height 17
type input "p"
click at [279, 501] on li "Information paiement assurance" at bounding box center [271, 500] width 122 height 13
type input "Information paiement assurance"
click at [377, 467] on input "Téléchargez un document ici" at bounding box center [465, 467] width 249 height 16
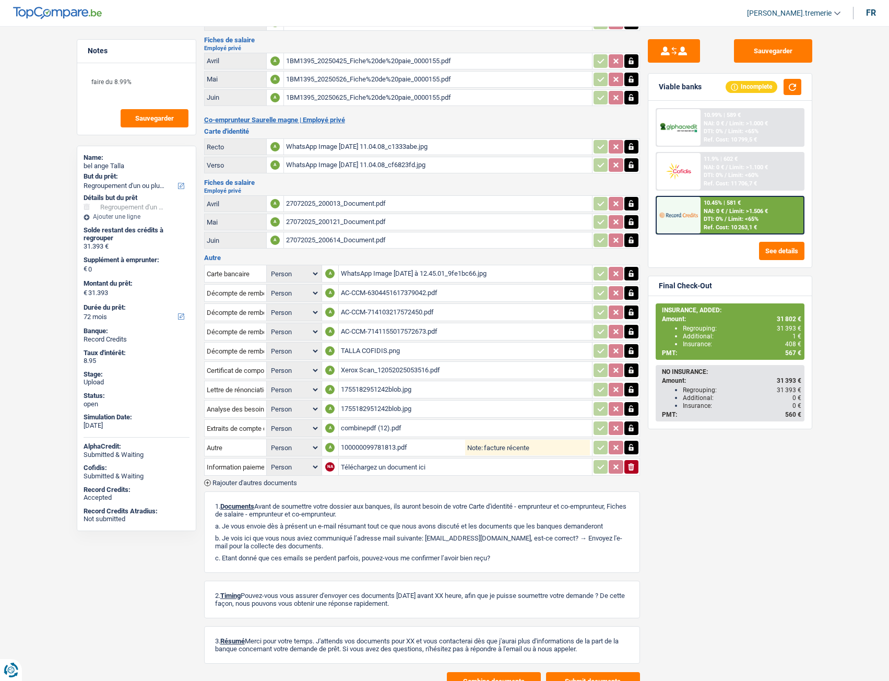
type input "C:\fakepath\Information concernant le paiement de la première échéance_AVL-3230…"
click at [236, 479] on span "Rajouter d'autres documents" at bounding box center [254, 482] width 85 height 7
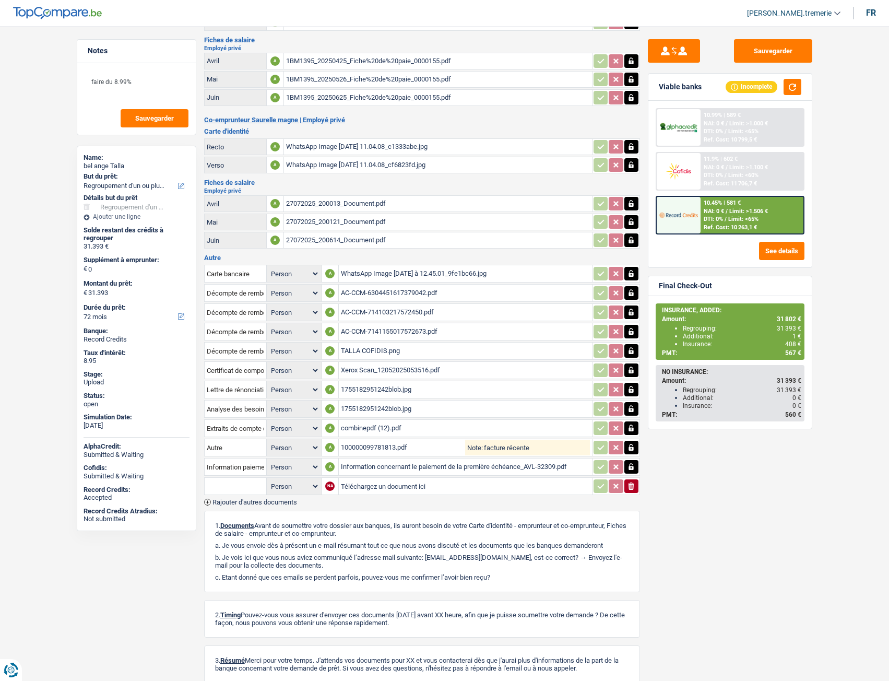
click at [231, 481] on input "text" at bounding box center [235, 486] width 57 height 17
click at [252, 506] on li "Police d'assurance" at bounding box center [263, 506] width 107 height 13
type input "Police d'assurance"
click at [374, 485] on input "Téléchargez un document ici" at bounding box center [465, 486] width 249 height 16
type input "C:\fakepath\Police_Compagnie__AVL-32309.pdf"
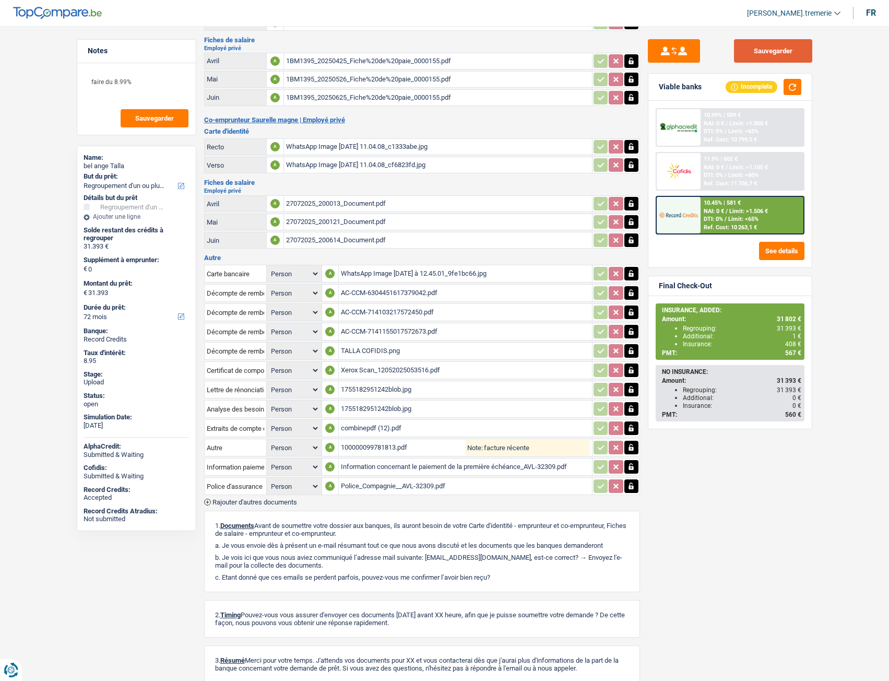
click at [786, 49] on button "Sauvegarder" at bounding box center [773, 50] width 78 height 23
click at [741, 210] on span "Limit: >1.506 €" at bounding box center [748, 211] width 39 height 7
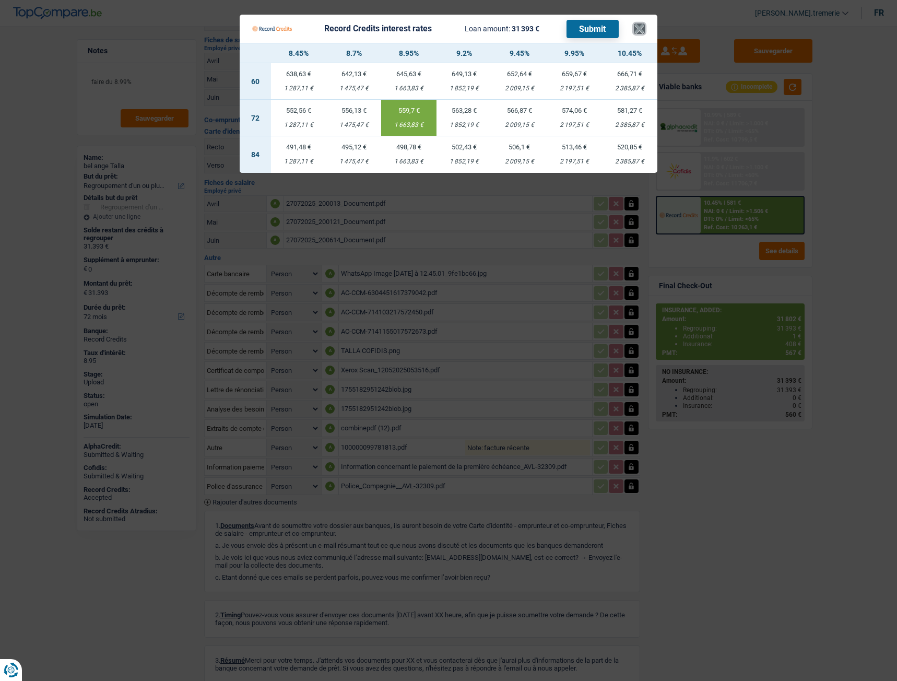
click at [640, 34] on button "×" at bounding box center [639, 28] width 11 height 10
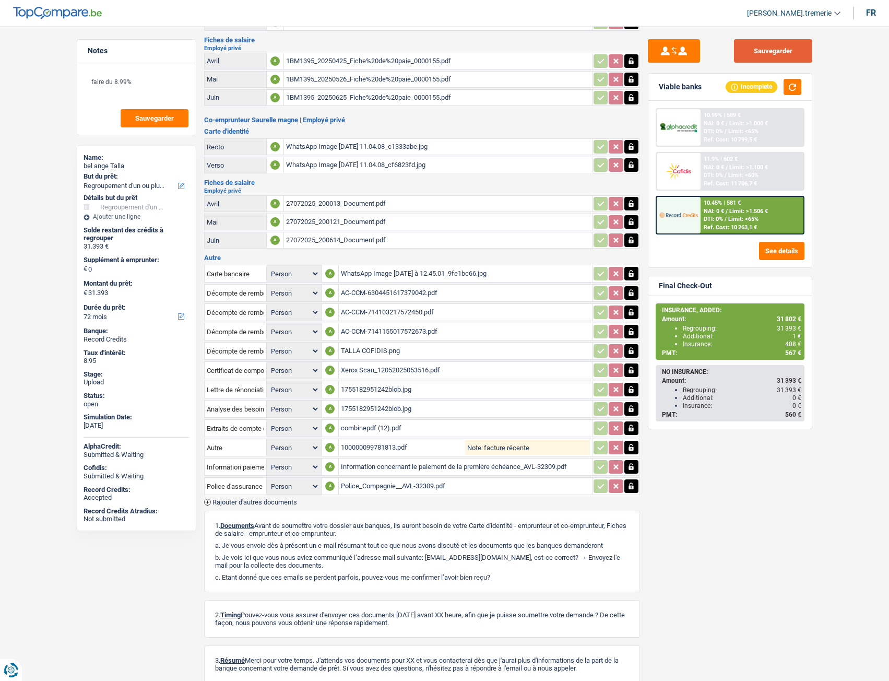
click at [763, 59] on button "Sauvegarder" at bounding box center [773, 50] width 78 height 23
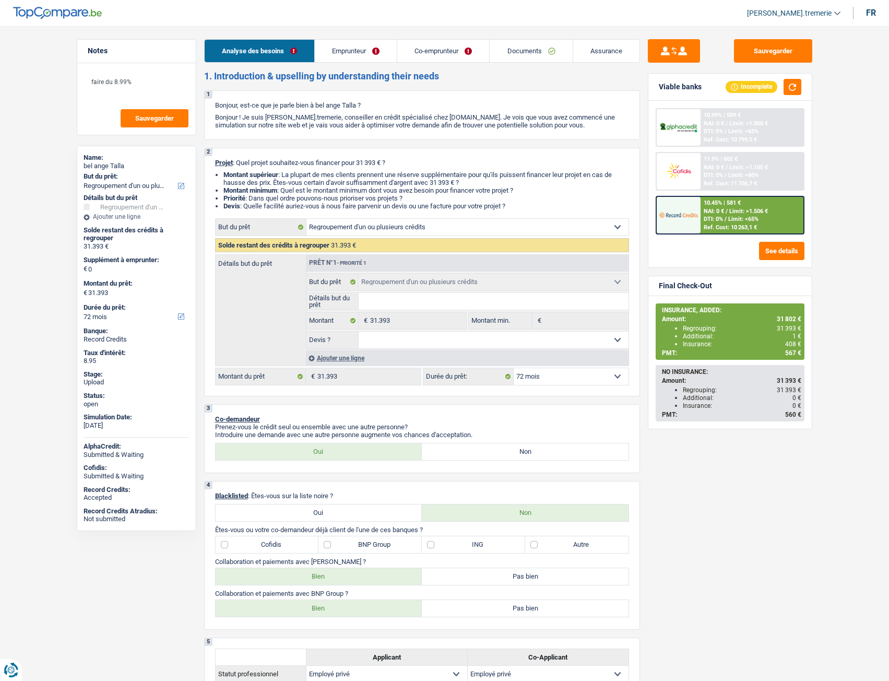
select select "refinancing"
select select "72"
select select "refinancing"
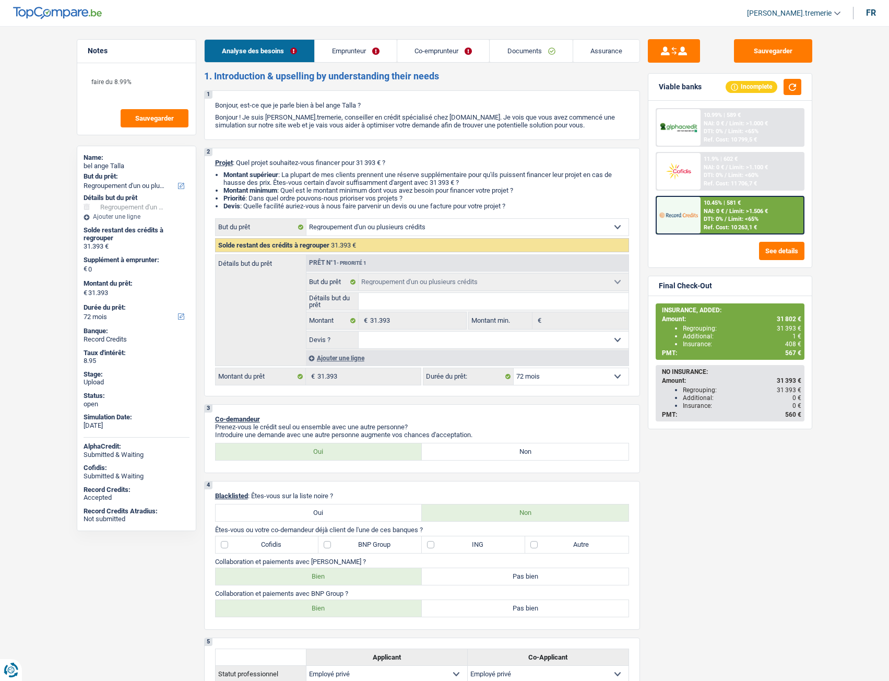
select select "72"
select select "privateEmployee"
select select "netSalary"
select select "mealVouchers"
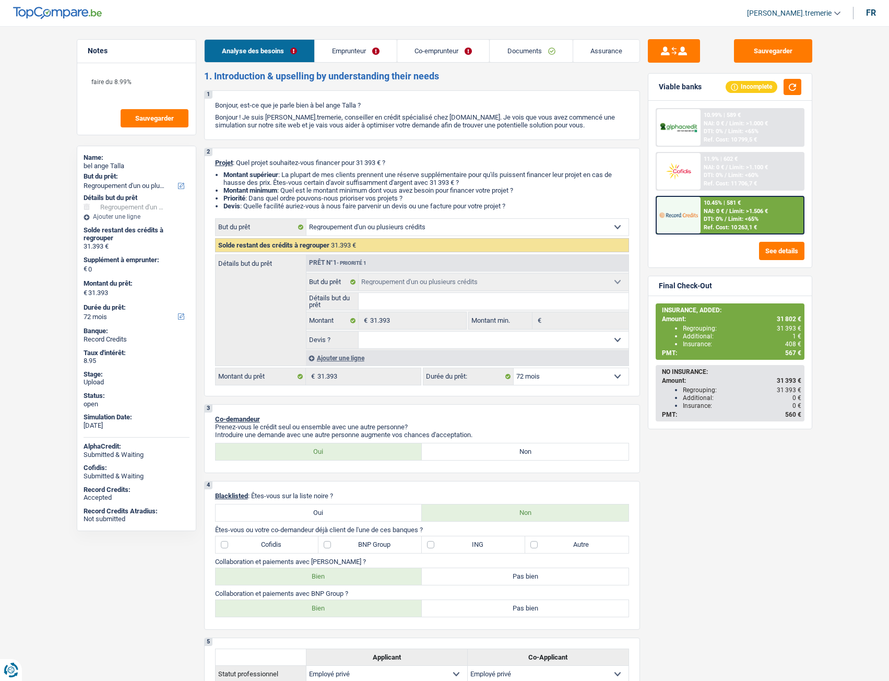
select select "netSalary"
select select "mealVouchers"
select select "ownerWithMortgage"
select select "mortgage"
select select "360"
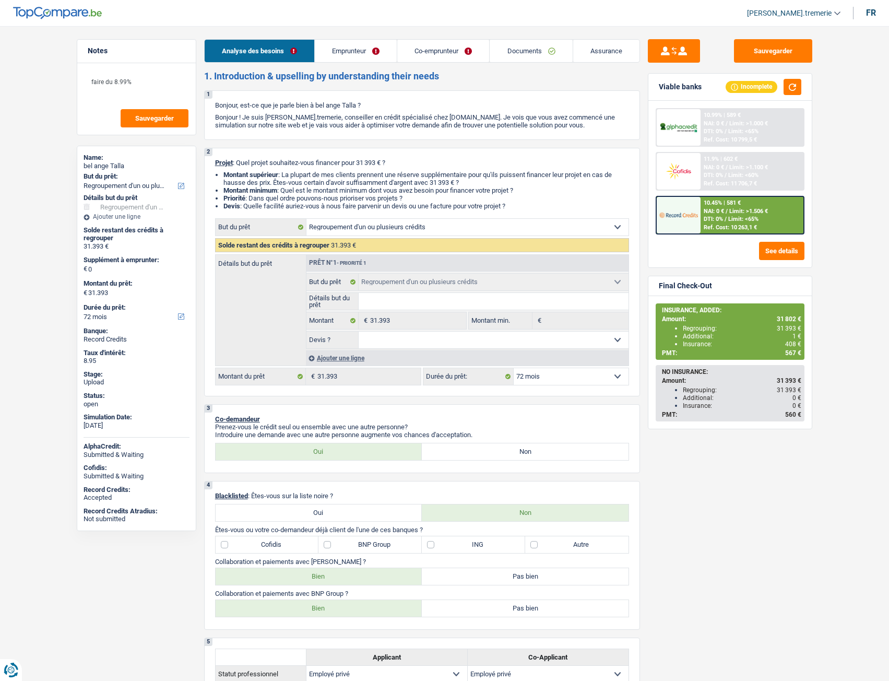
select select "personalLoan"
select select "homeFurnishingOrRelocation"
select select "48"
select select "personalLoan"
select select "other"
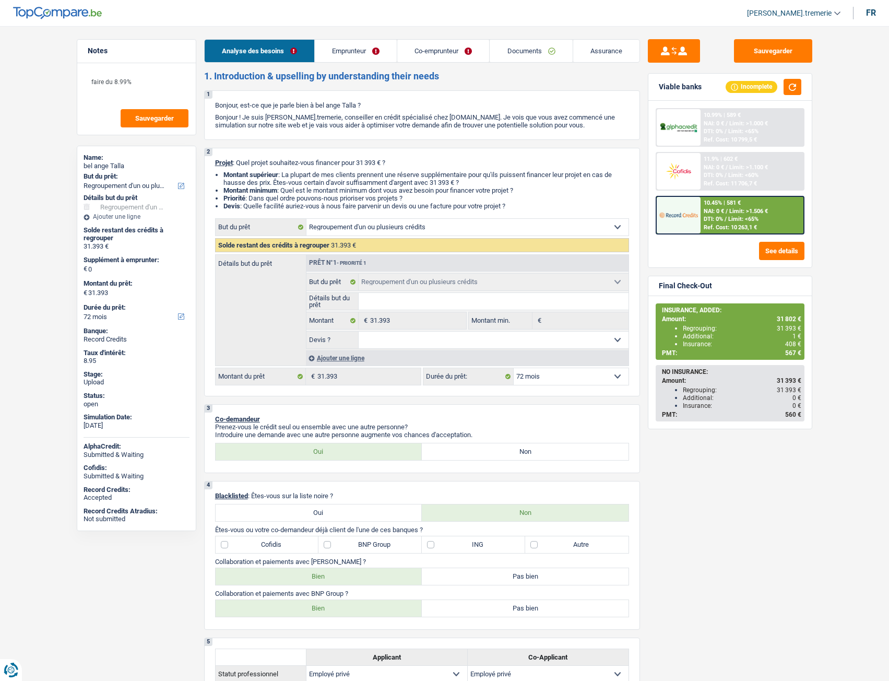
select select "84"
select select "personalLoan"
select select "other"
select select "84"
select select "cardOrCredit"
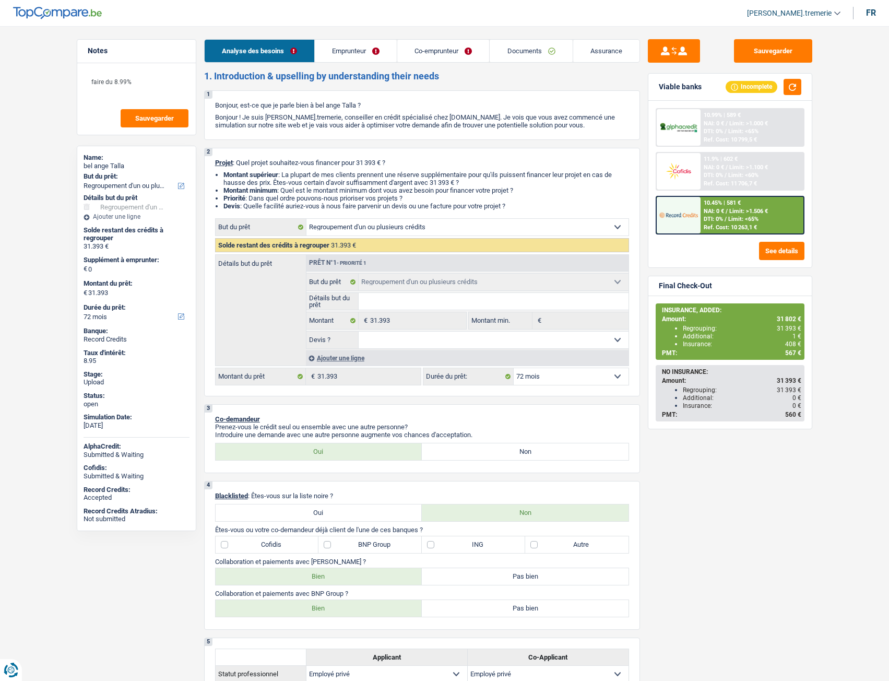
select select "refinancing"
select select "72"
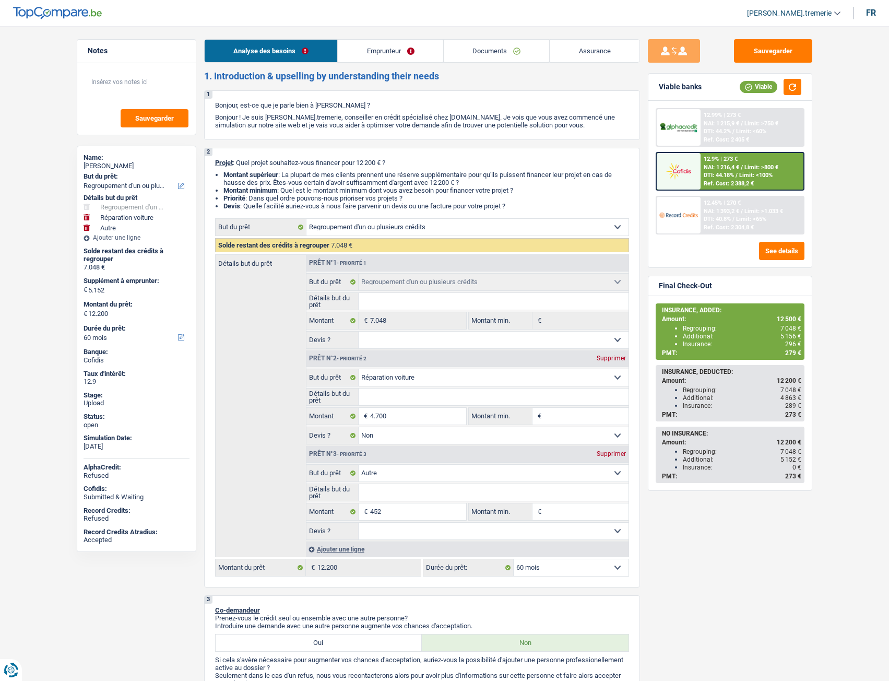
select select "refinancing"
select select "carRepair"
select select "other"
select select "60"
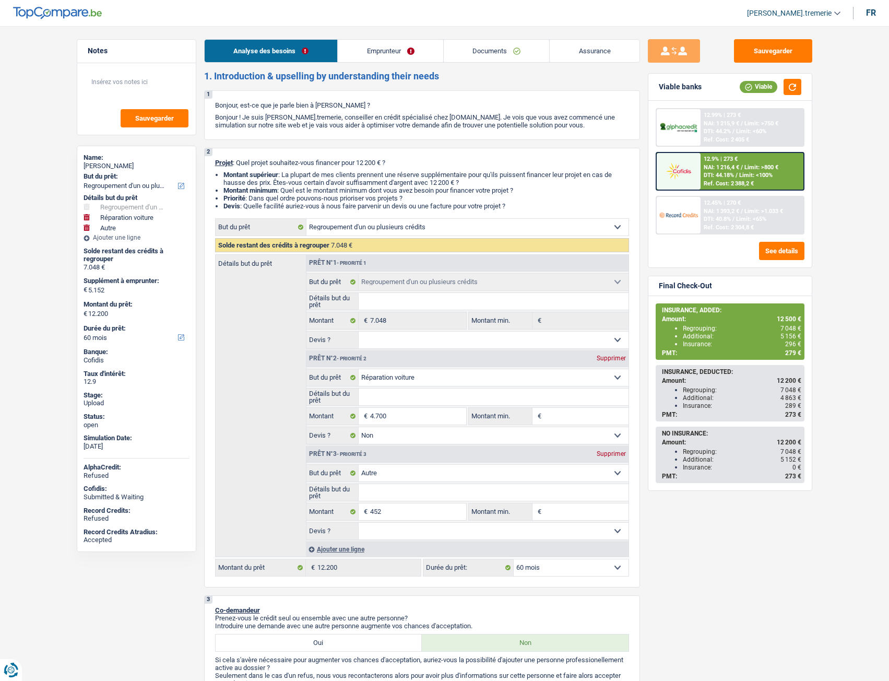
select select "refinancing"
select select "carRepair"
select select "false"
select select "other"
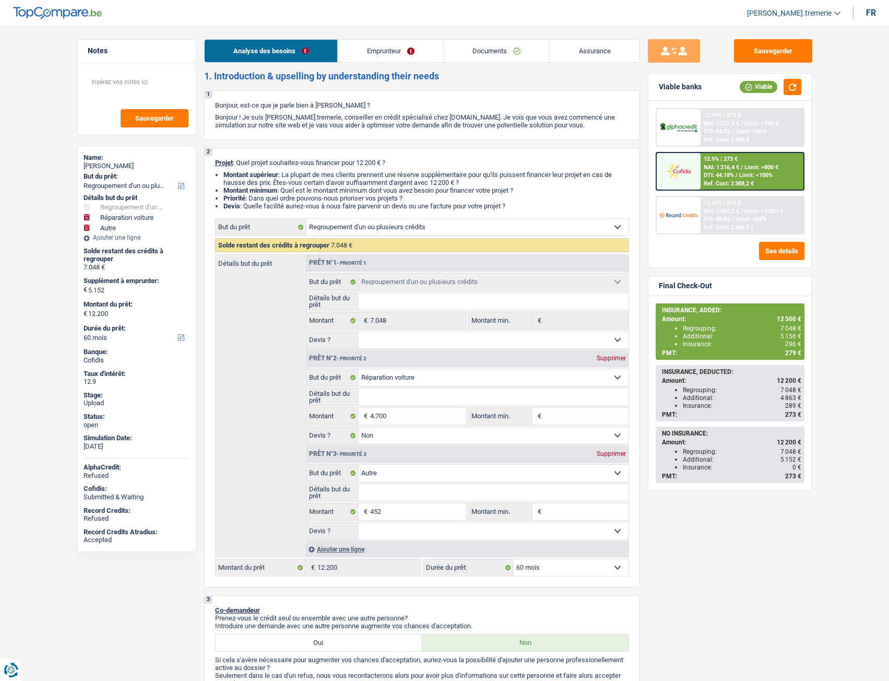
select select "60"
select select "privateEmployee"
select select "netSalary"
select select "mealVouchers"
select select "rents"
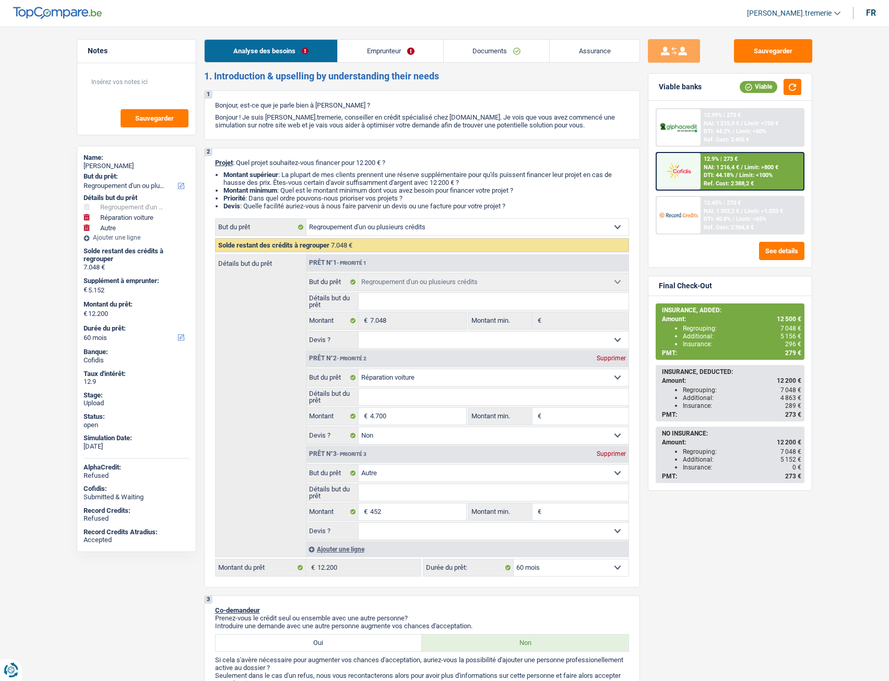
select select "cardOrCredit"
select select "personalLoan"
select select "homeFurnishingOrRelocation"
select select "48"
select select "refinancing"
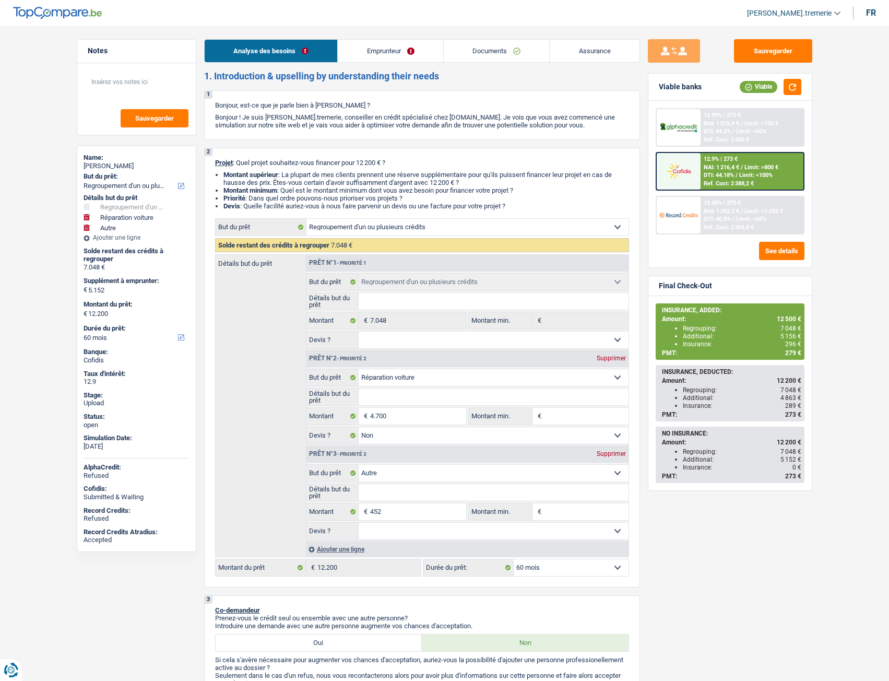
select select "refinancing"
select select "carRepair"
select select "false"
select select "other"
select select "60"
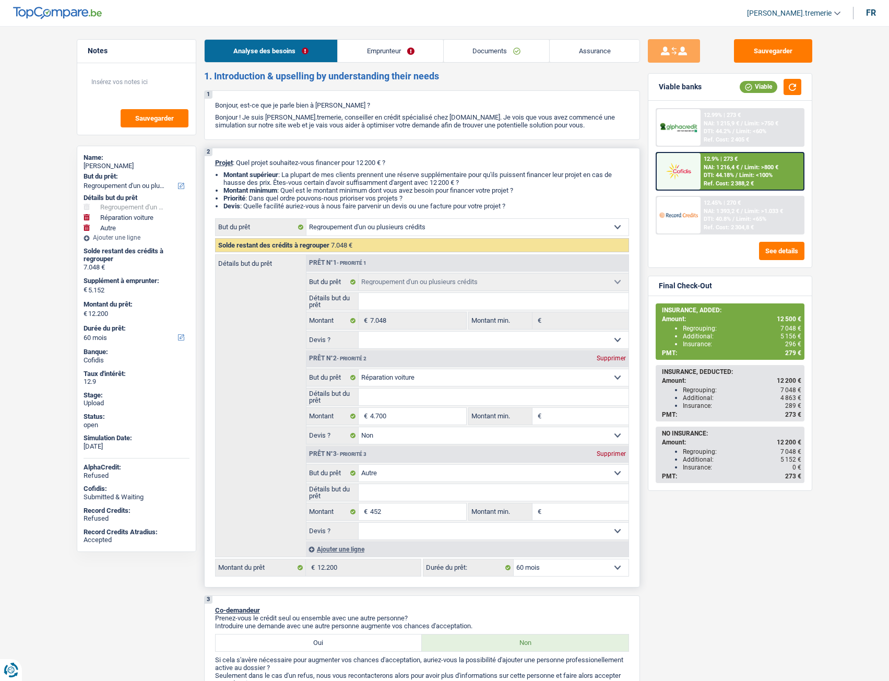
click at [550, 567] on select "12 mois 18 mois 24 mois 30 mois 36 mois 42 mois 48 mois 60 mois Sélectionner un…" at bounding box center [571, 567] width 115 height 17
select select "48"
click at [514, 559] on select "12 mois 18 mois 24 mois 30 mois 36 mois 42 mois 48 mois 60 mois Sélectionner un…" at bounding box center [571, 567] width 115 height 17
select select "48"
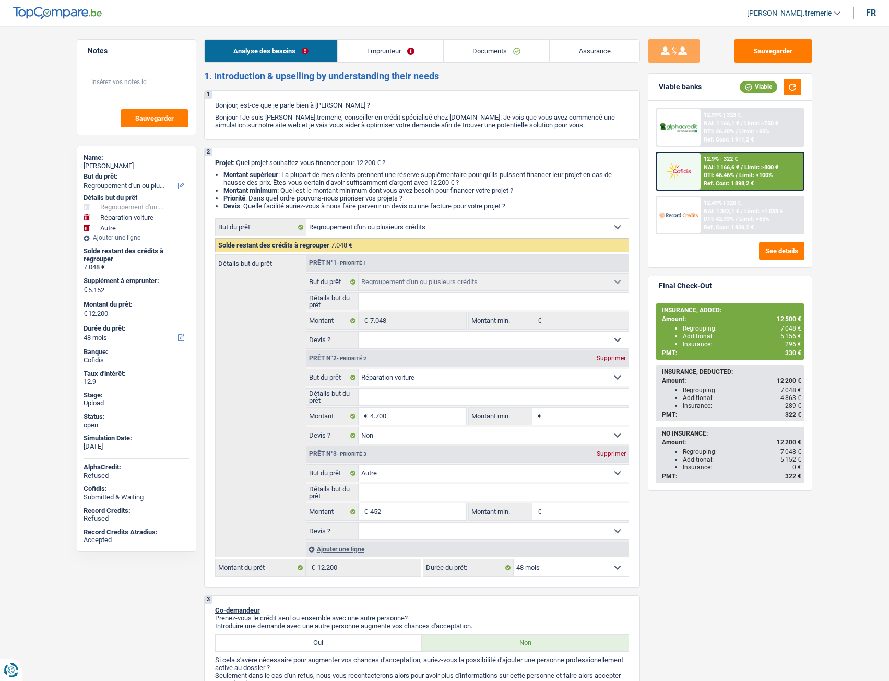
click at [757, 211] on span "Limit: >1.033 €" at bounding box center [763, 211] width 39 height 7
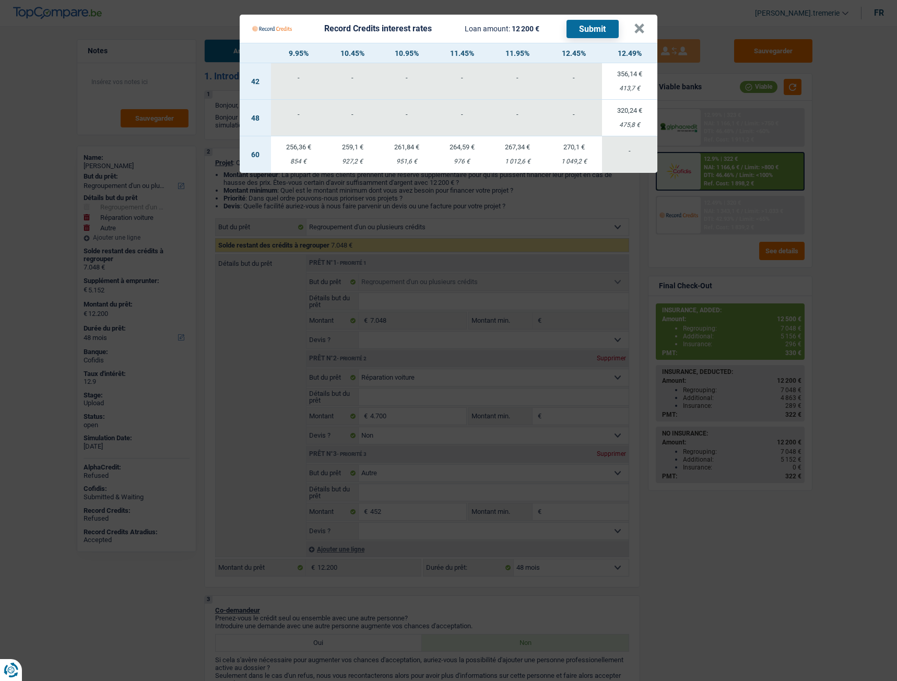
click at [636, 116] on td "320,24 € 475,8 €" at bounding box center [629, 118] width 55 height 37
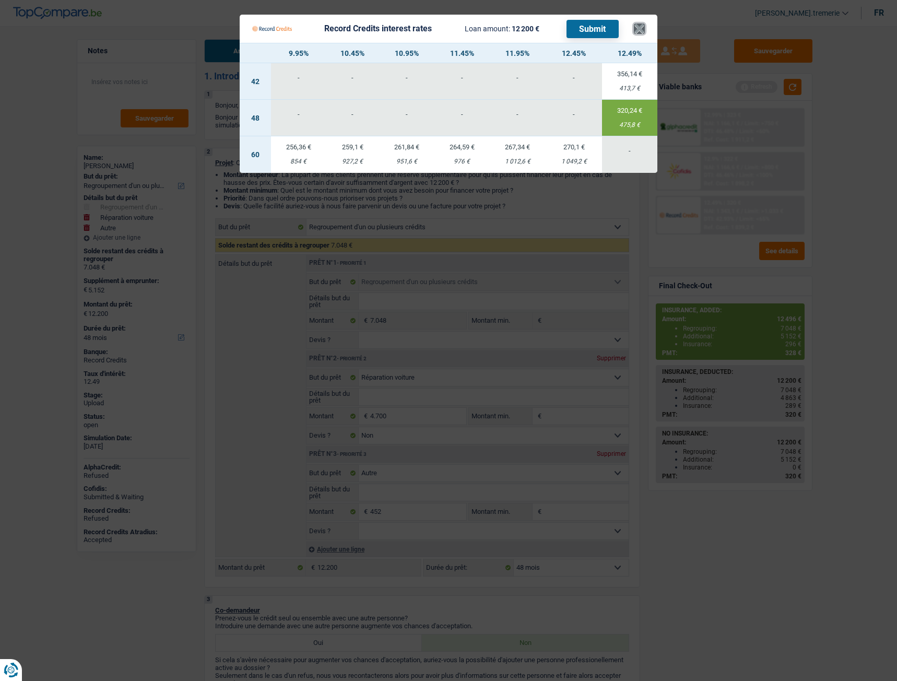
click at [639, 26] on button "×" at bounding box center [639, 28] width 11 height 10
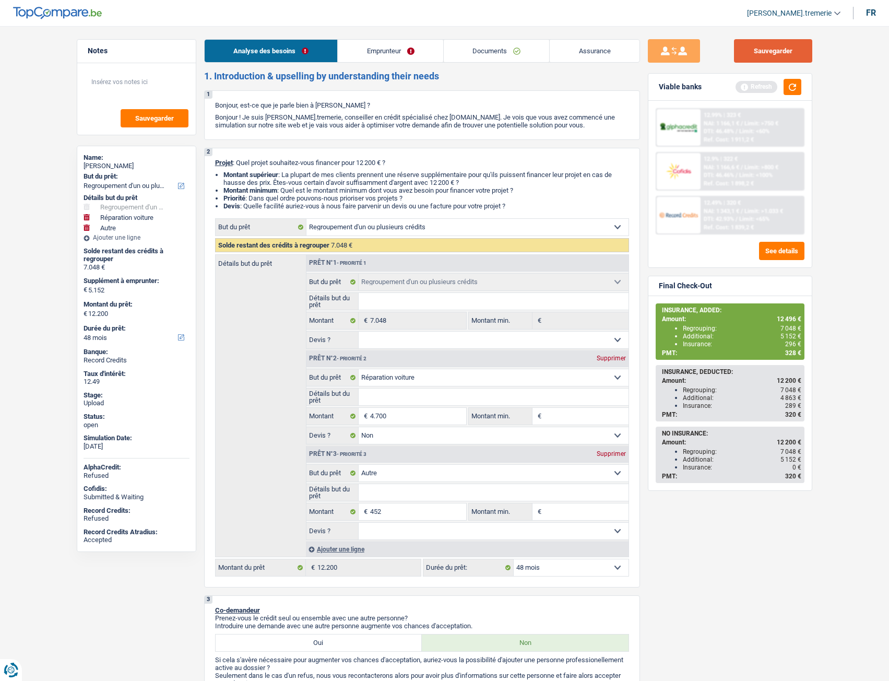
click at [773, 50] on button "Sauvegarder" at bounding box center [773, 50] width 78 height 23
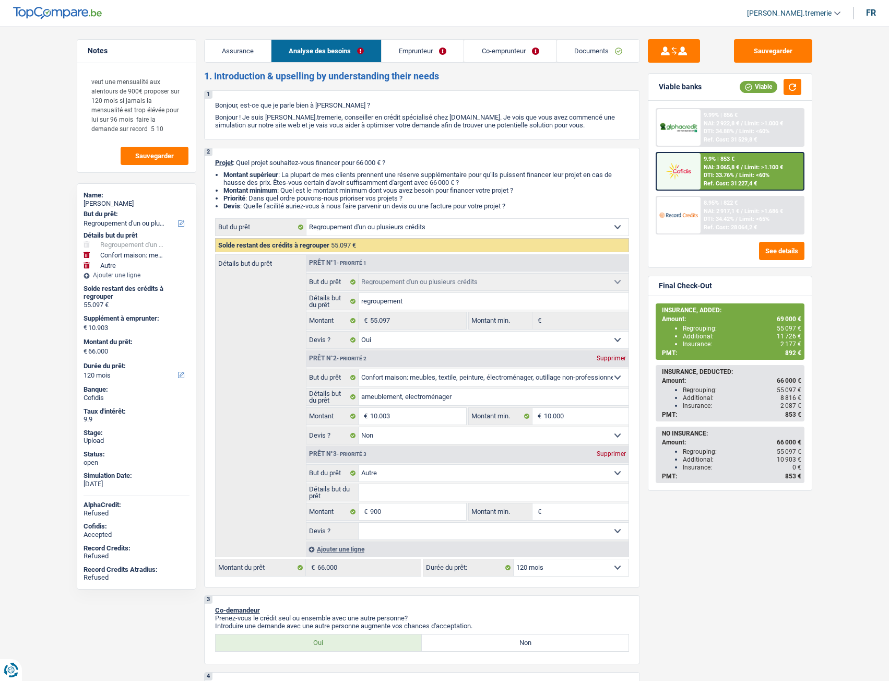
select select "refinancing"
select select "household"
select select "other"
select select "120"
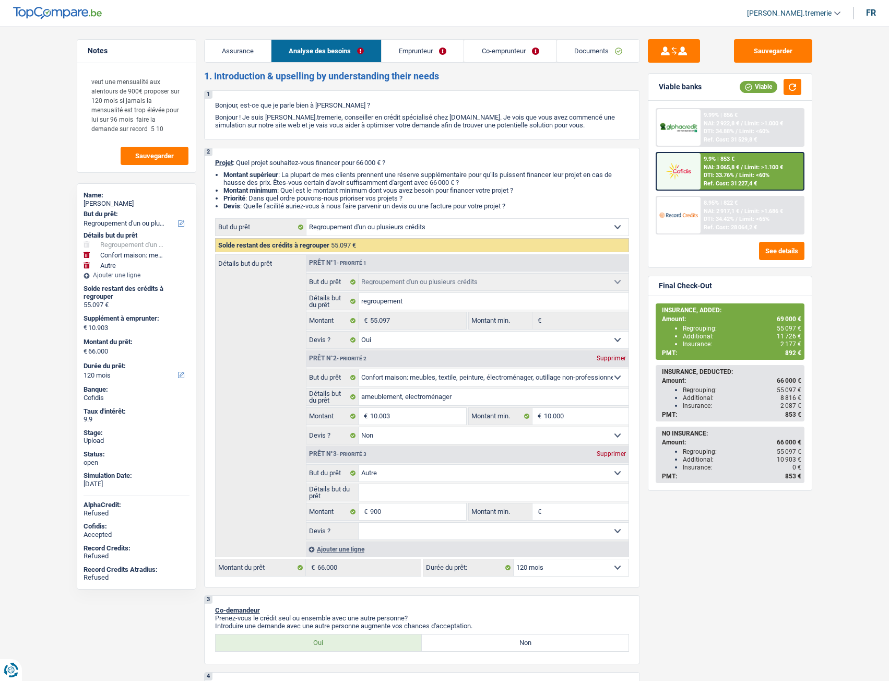
select select "refinancing"
select select "yes"
select select "household"
select select "false"
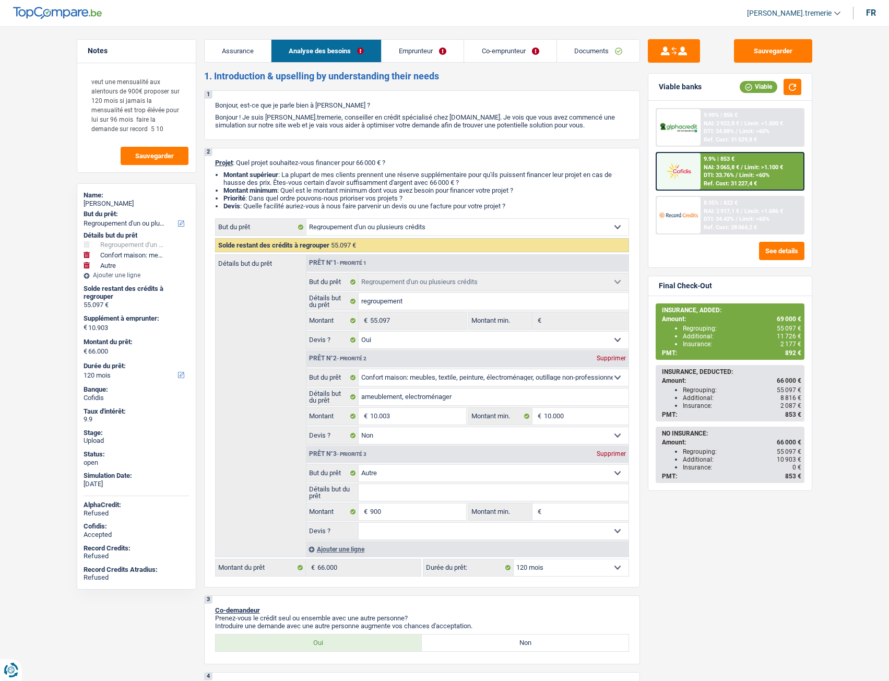
select select "other"
select select "120"
select select "worker"
select select "netSalary"
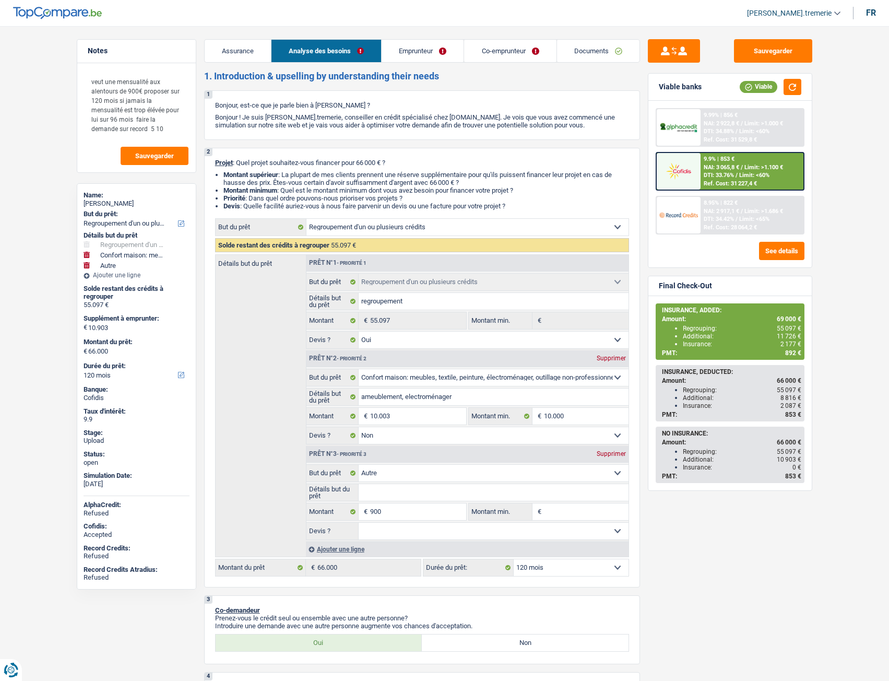
select select "familyAllowances"
select select "netSalary"
select select "mealVouchers"
select select "familyAllowances"
select select "ownerWithMortgage"
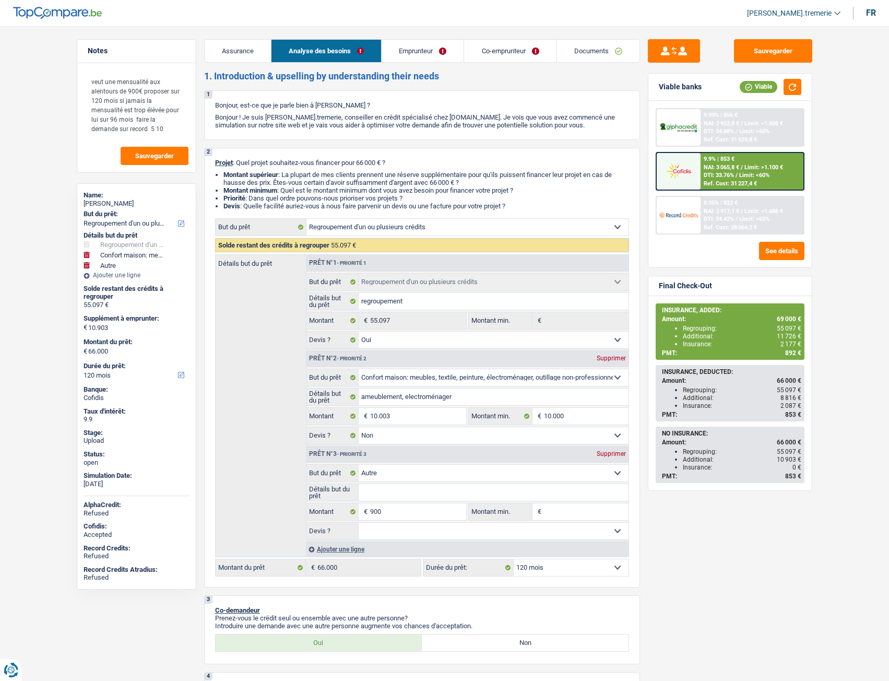
select select "mortgage"
select select "420"
select select "renovationLoan"
select select "84"
select select "personalLoan"
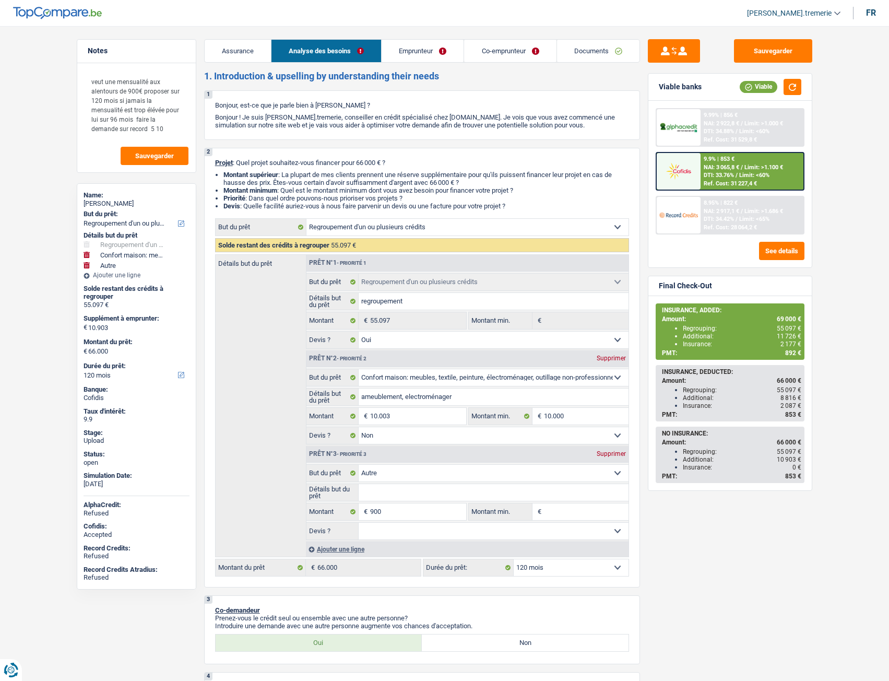
select select "homeFurnishingOrRelocation"
select select "60"
select select "personalLoan"
select select "other"
select select "48"
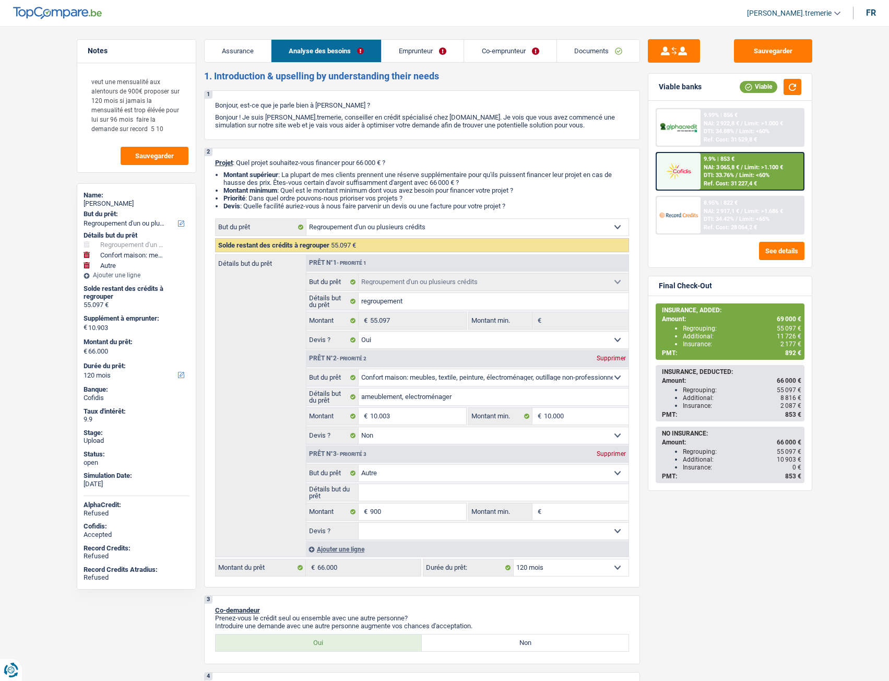
select select "refinancing"
select select "yes"
select select "household"
select select "false"
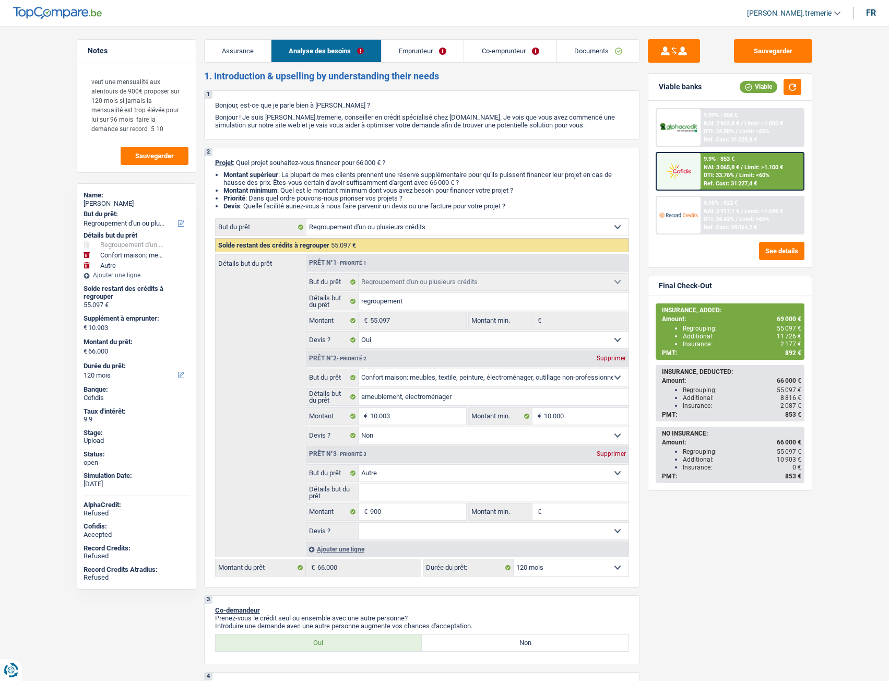
select select "other"
select select "120"
select select "coApplicant"
click at [504, 54] on link "Documents" at bounding box center [531, 51] width 82 height 22
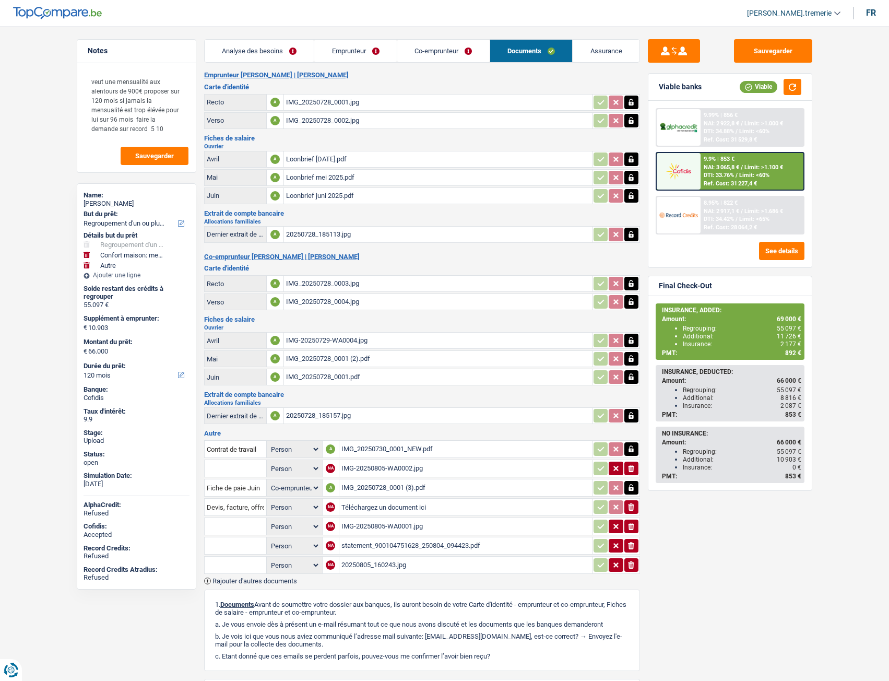
click at [329, 162] on div "Loonbrief [DATE].pdf" at bounding box center [438, 159] width 304 height 16
click at [325, 180] on div "Loonbrief mei 2025.pdf" at bounding box center [438, 178] width 304 height 16
click at [321, 197] on div "Loonbrief juni 2025.pdf" at bounding box center [438, 196] width 304 height 16
click at [315, 338] on div "IMG-20250729-WA0004.jpg" at bounding box center [438, 340] width 304 height 16
click at [317, 354] on div "IMG_20250728_0001 (2).pdf" at bounding box center [438, 359] width 304 height 16
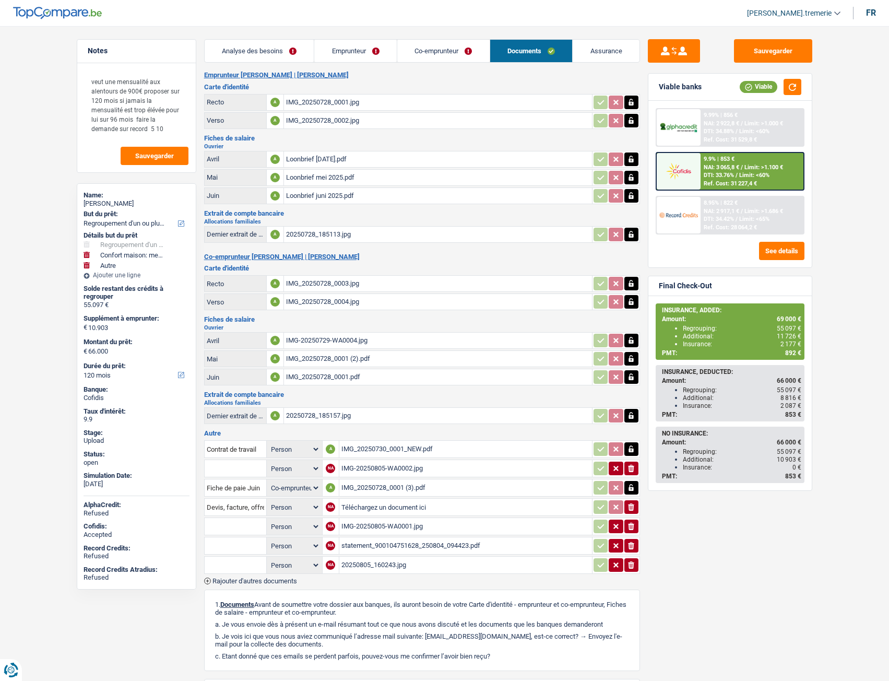
click at [307, 374] on div "IMG_20250728_0001.pdf" at bounding box center [438, 377] width 304 height 16
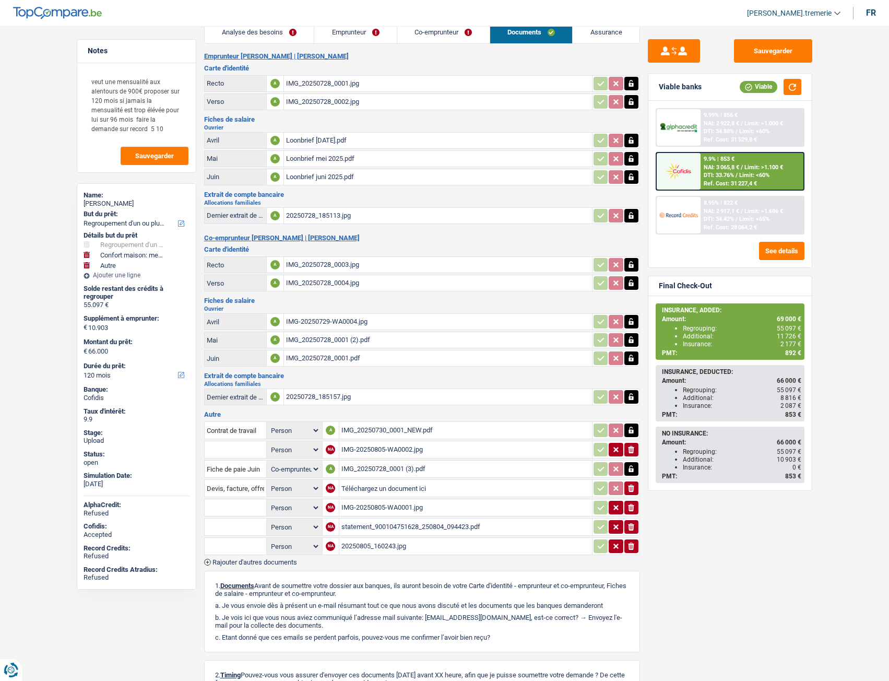
scroll to position [19, 0]
click at [368, 471] on div "IMG_20250728_0001 (3).pdf" at bounding box center [465, 468] width 248 height 16
